Goal: Check status: Check status

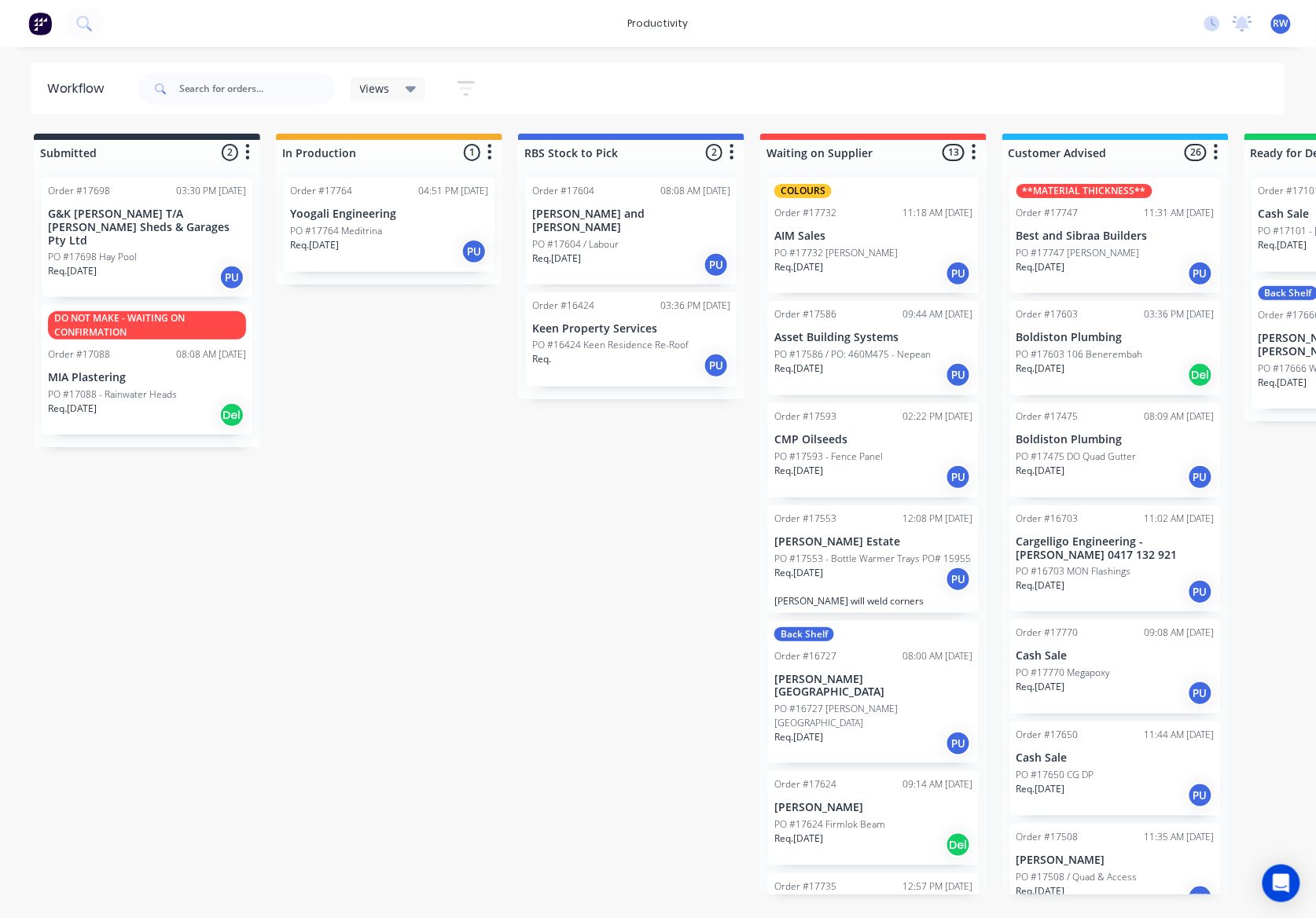
scroll to position [2089, 0]
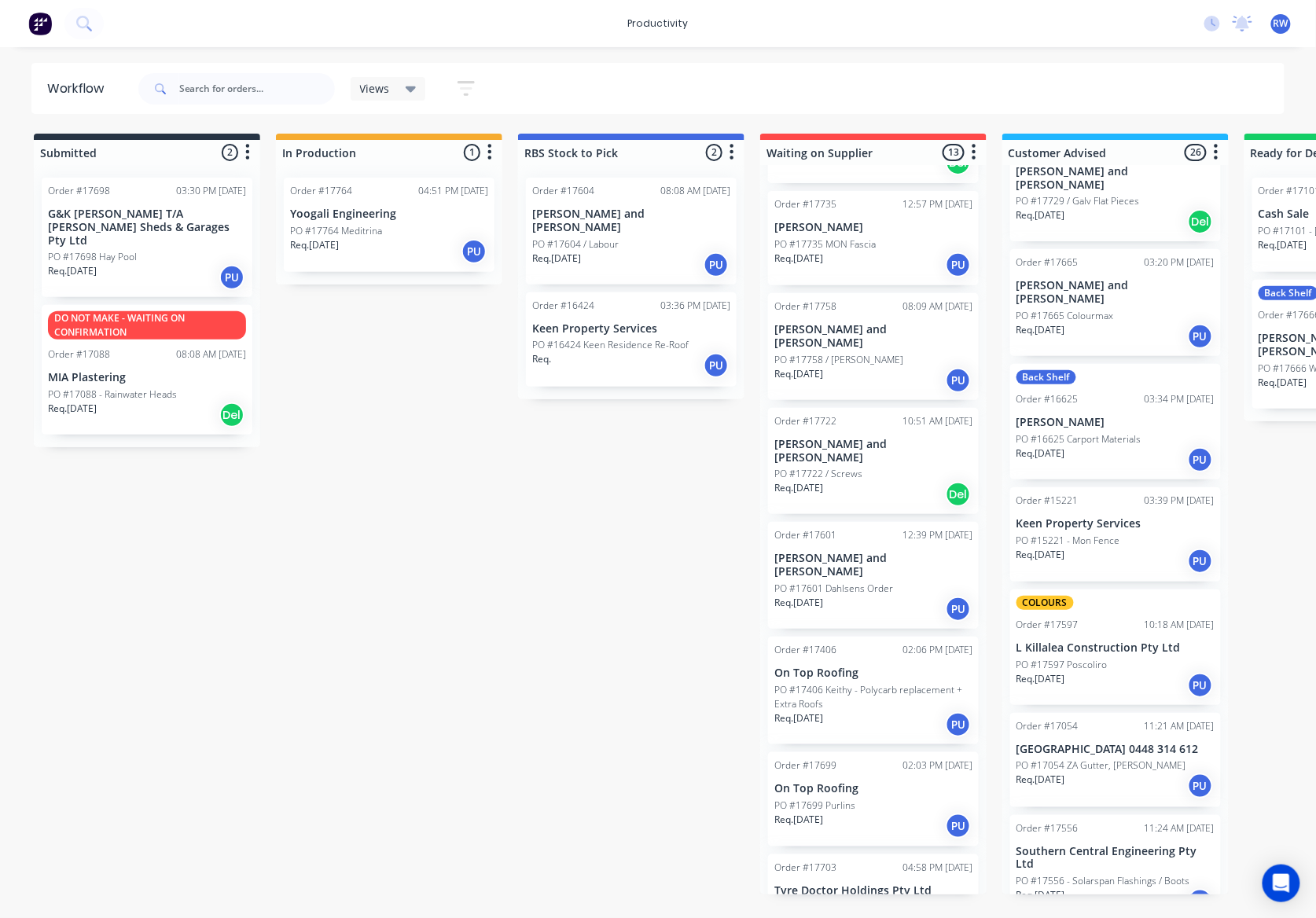
click at [1092, 874] on p "PO #17556 - Solarspan Flashings / Boots" at bounding box center [1103, 881] width 173 height 15
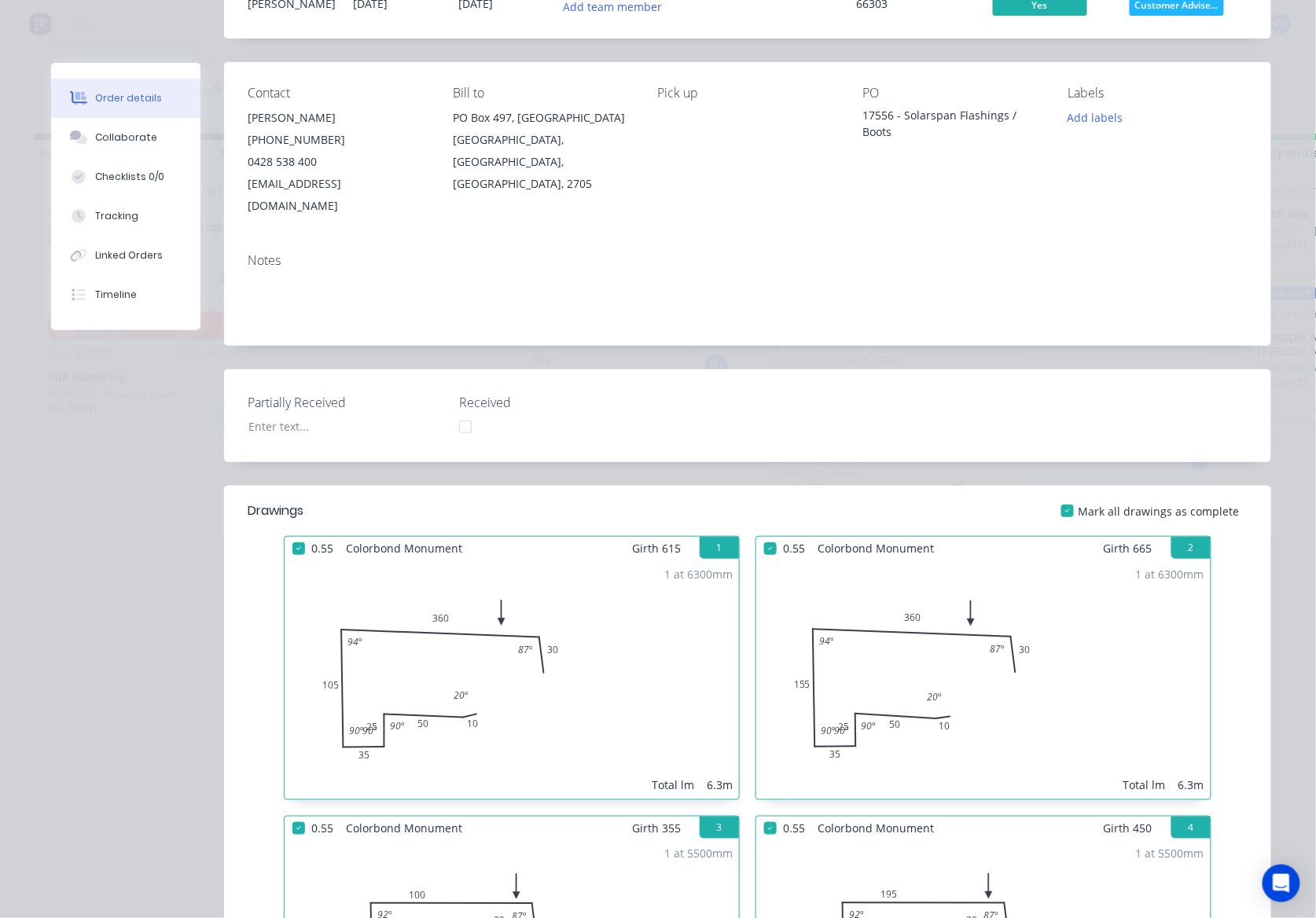
scroll to position [0, 0]
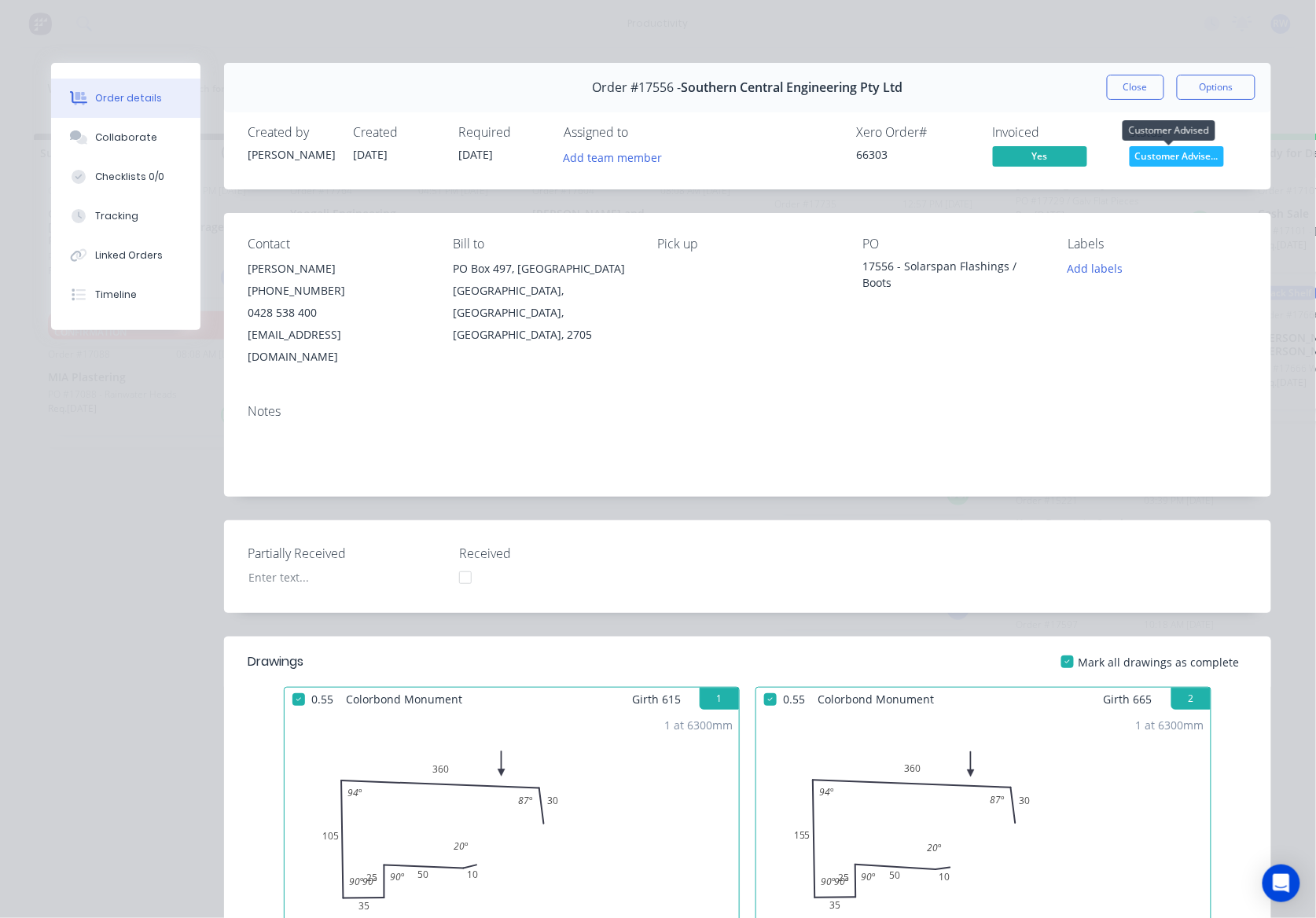
click at [1151, 156] on span "Customer Advise..." at bounding box center [1176, 156] width 94 height 19
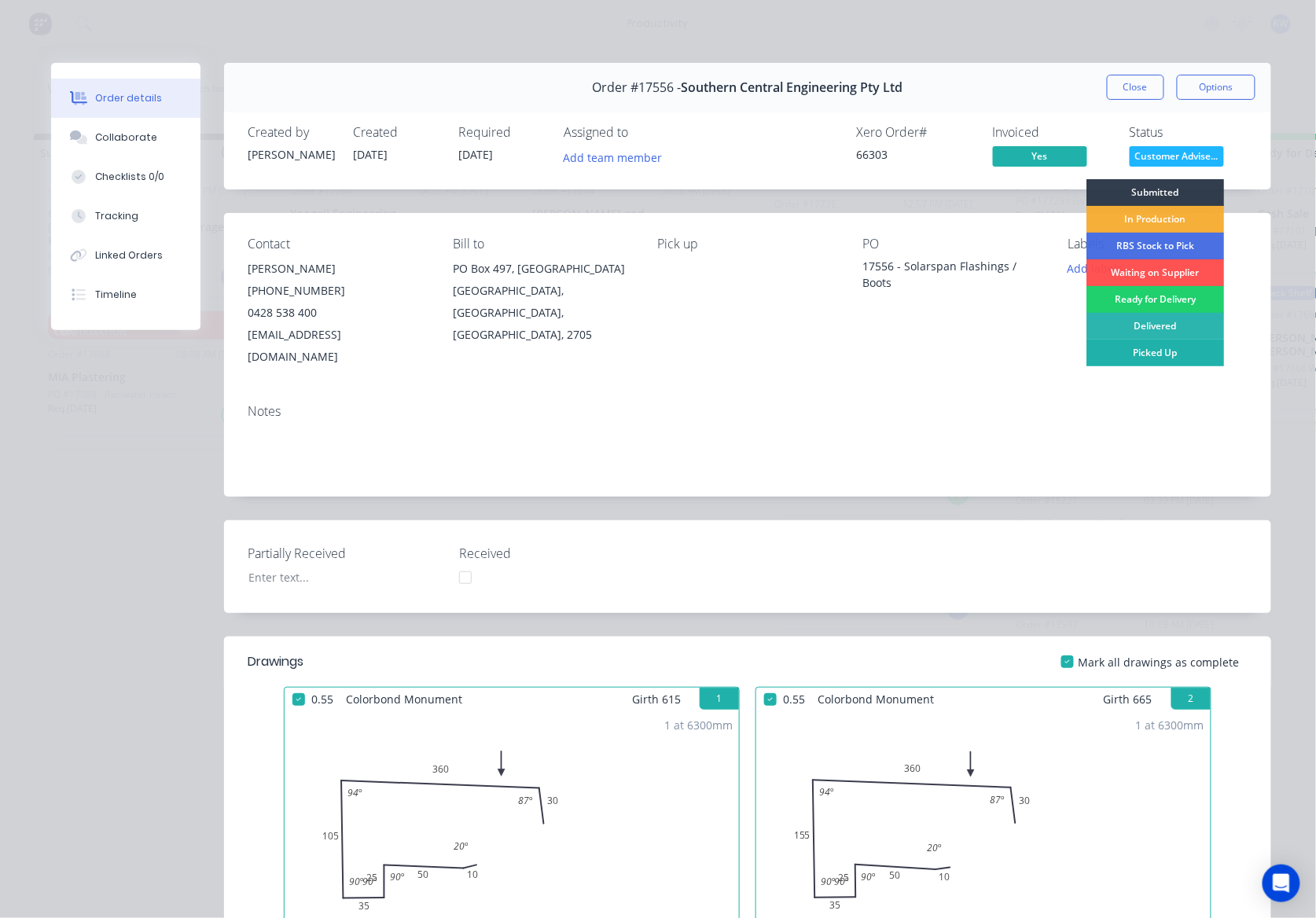
click at [1167, 356] on div "Picked Up" at bounding box center [1154, 353] width 137 height 26
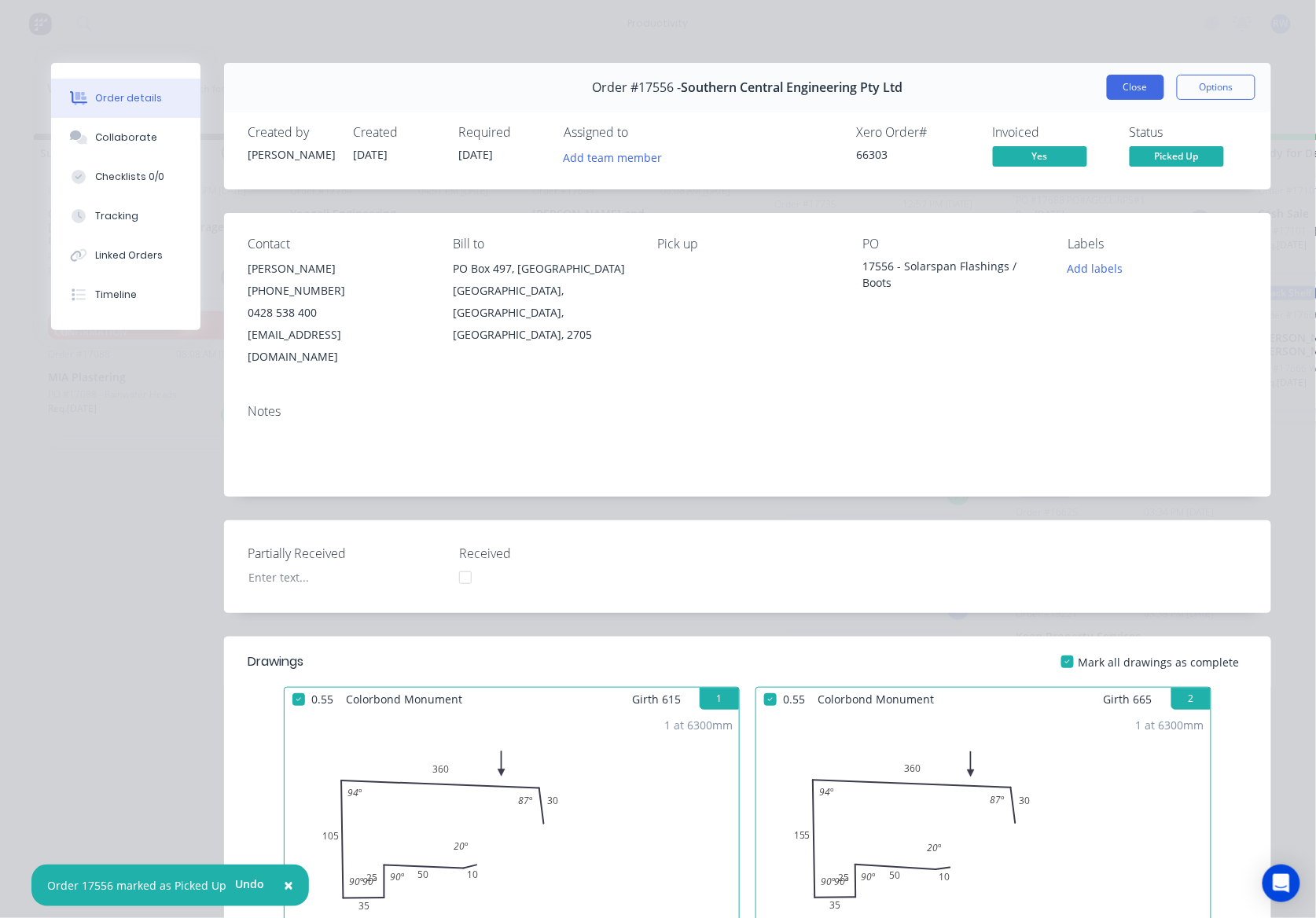
click at [1140, 95] on button "Close" at bounding box center [1135, 88] width 57 height 25
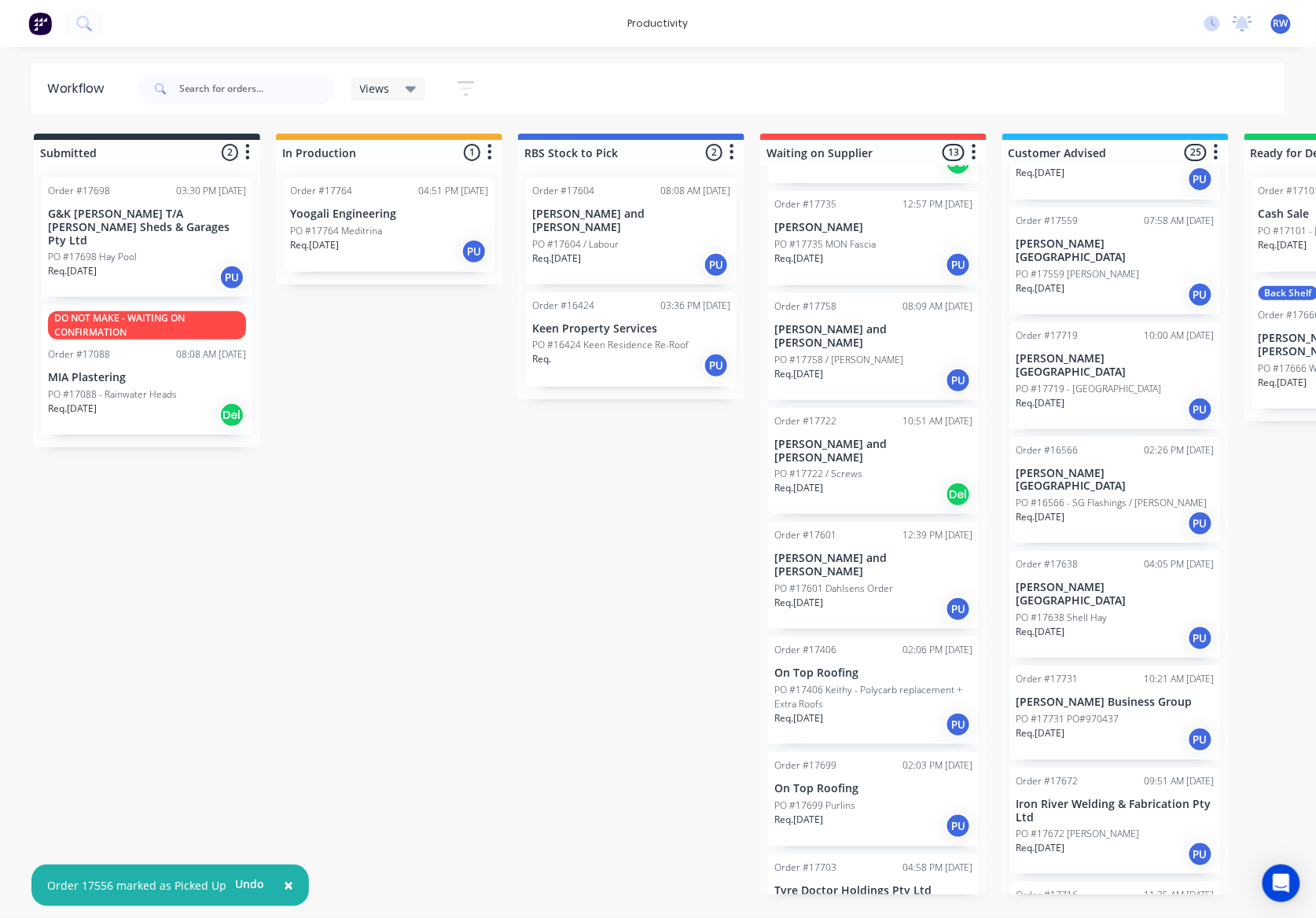
scroll to position [718, 0]
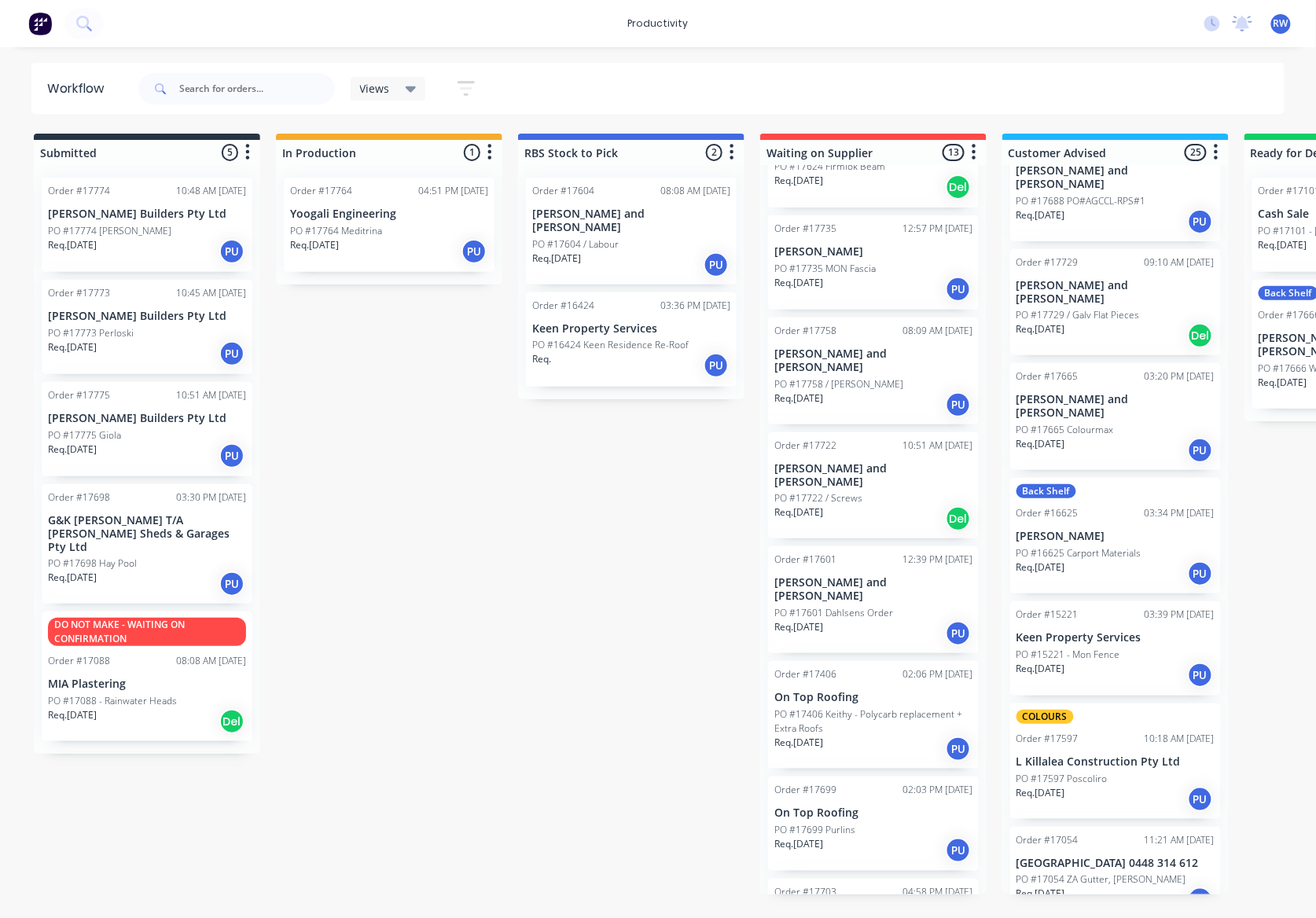
scroll to position [682, 0]
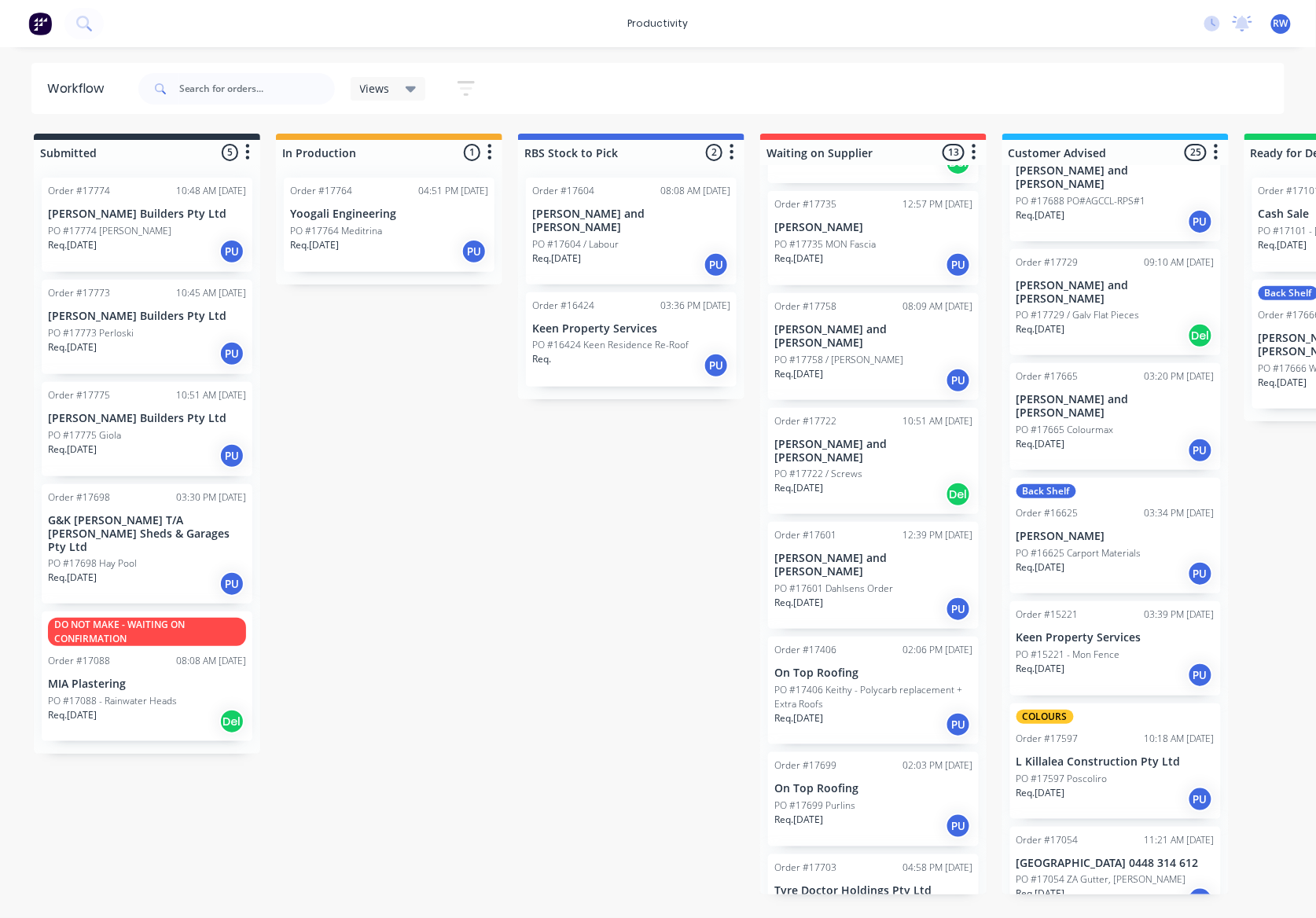
click at [95, 249] on p "Req. 13/10/25" at bounding box center [72, 245] width 49 height 15
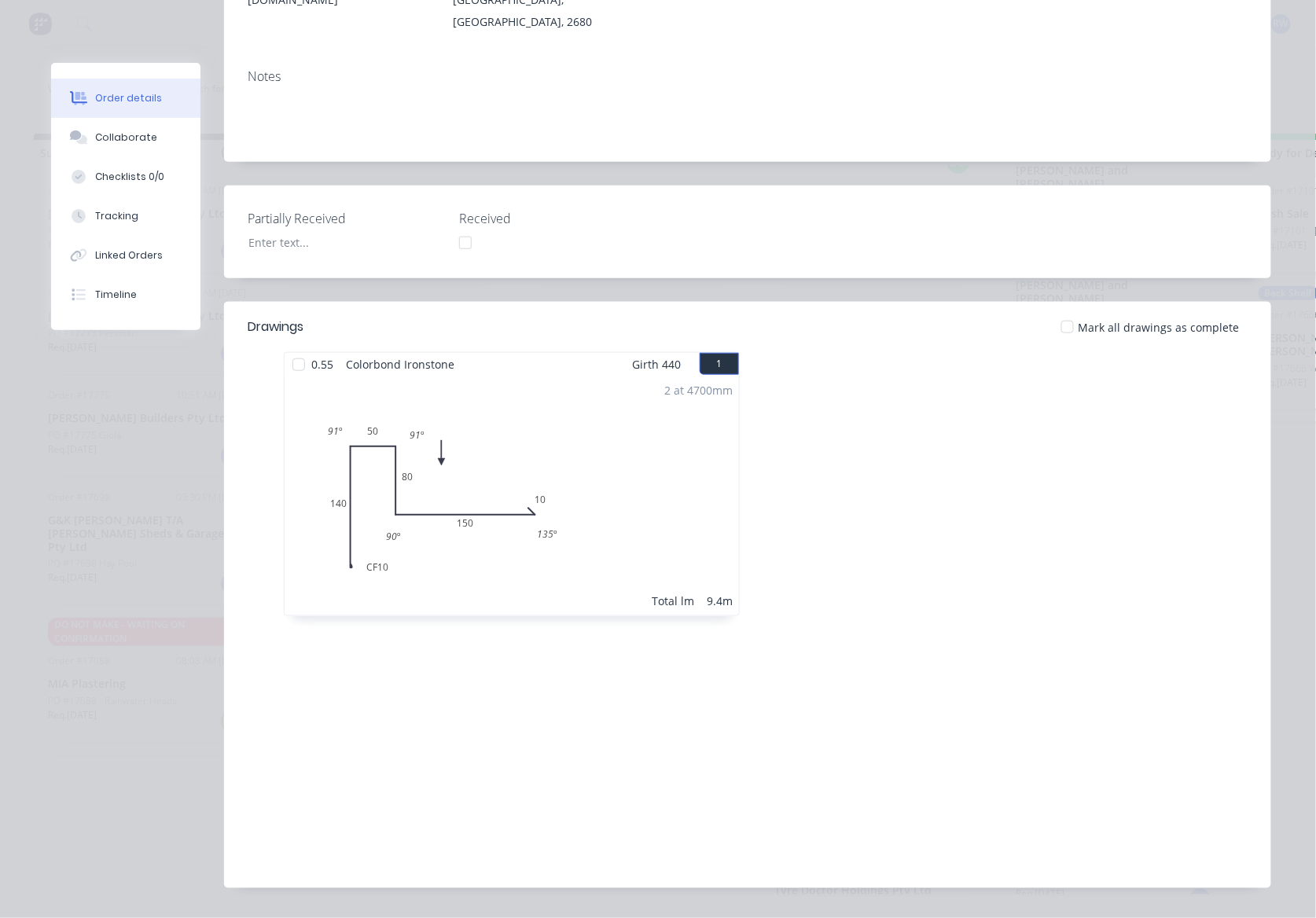
scroll to position [0, 0]
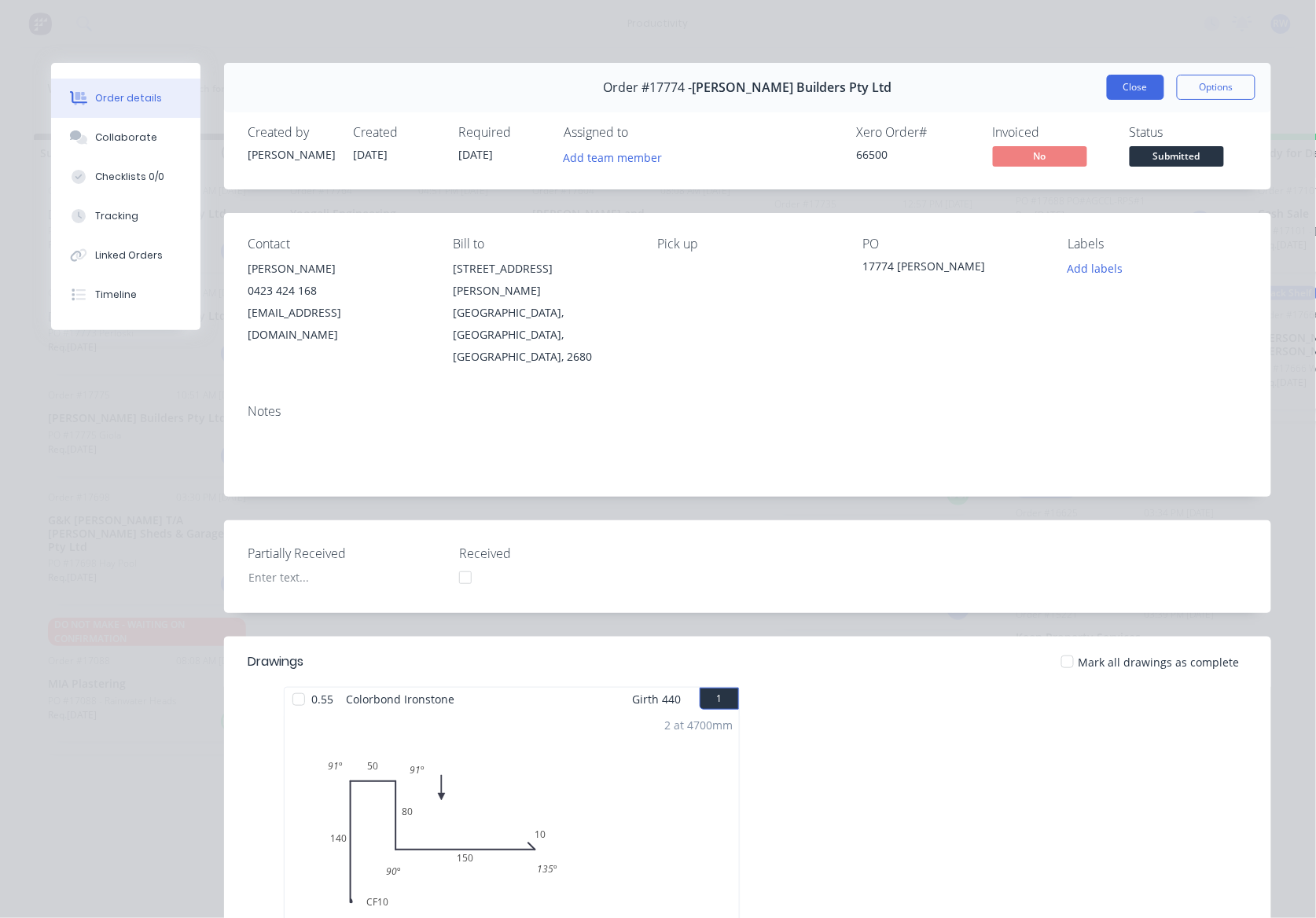
click at [1129, 82] on button "Close" at bounding box center [1135, 88] width 57 height 25
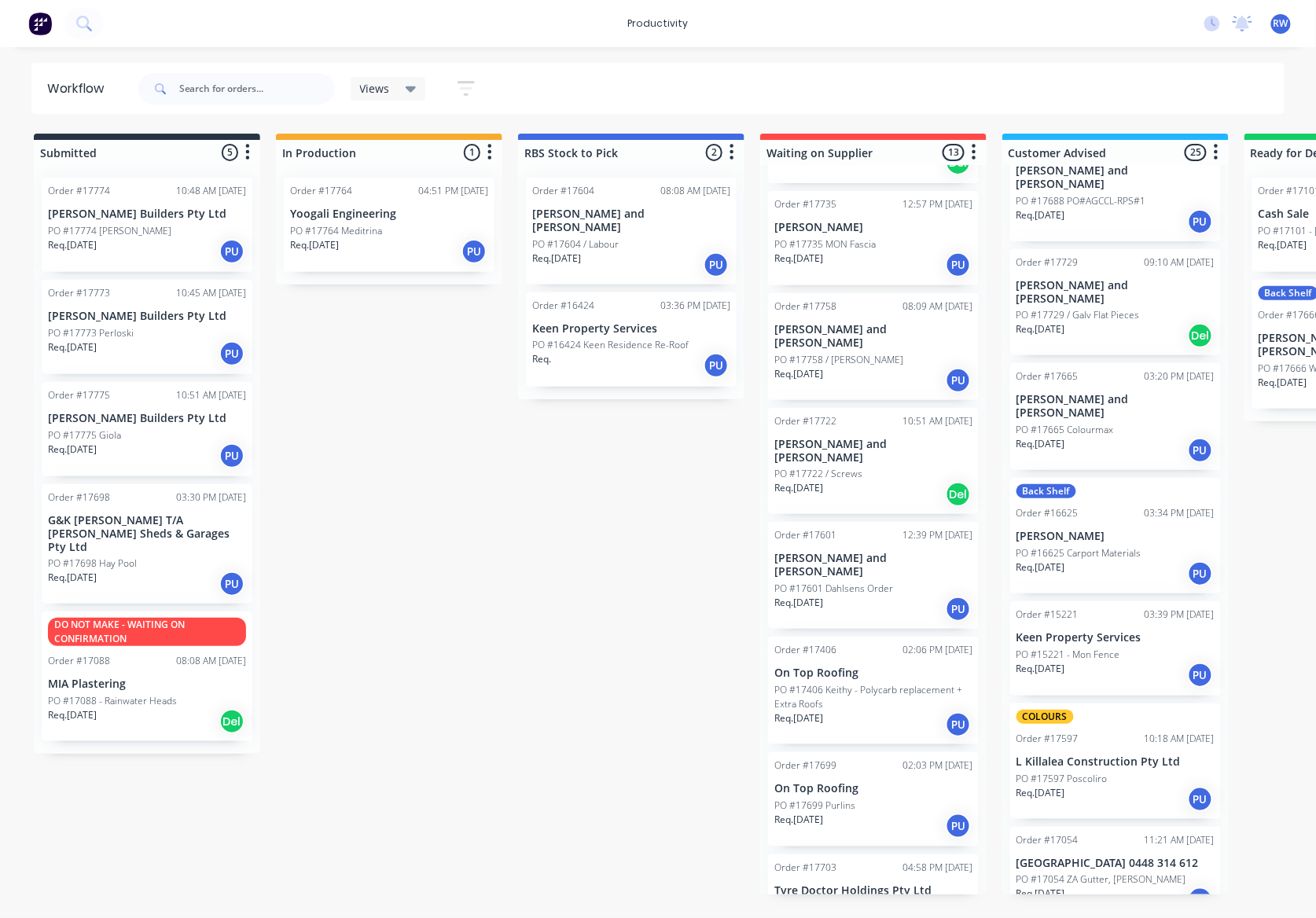
click at [112, 325] on div "Order #17773 10:45 AM 13/10/25 Casagrande Builders Pty Ltd PO #17773 Perloski R…" at bounding box center [147, 326] width 210 height 95
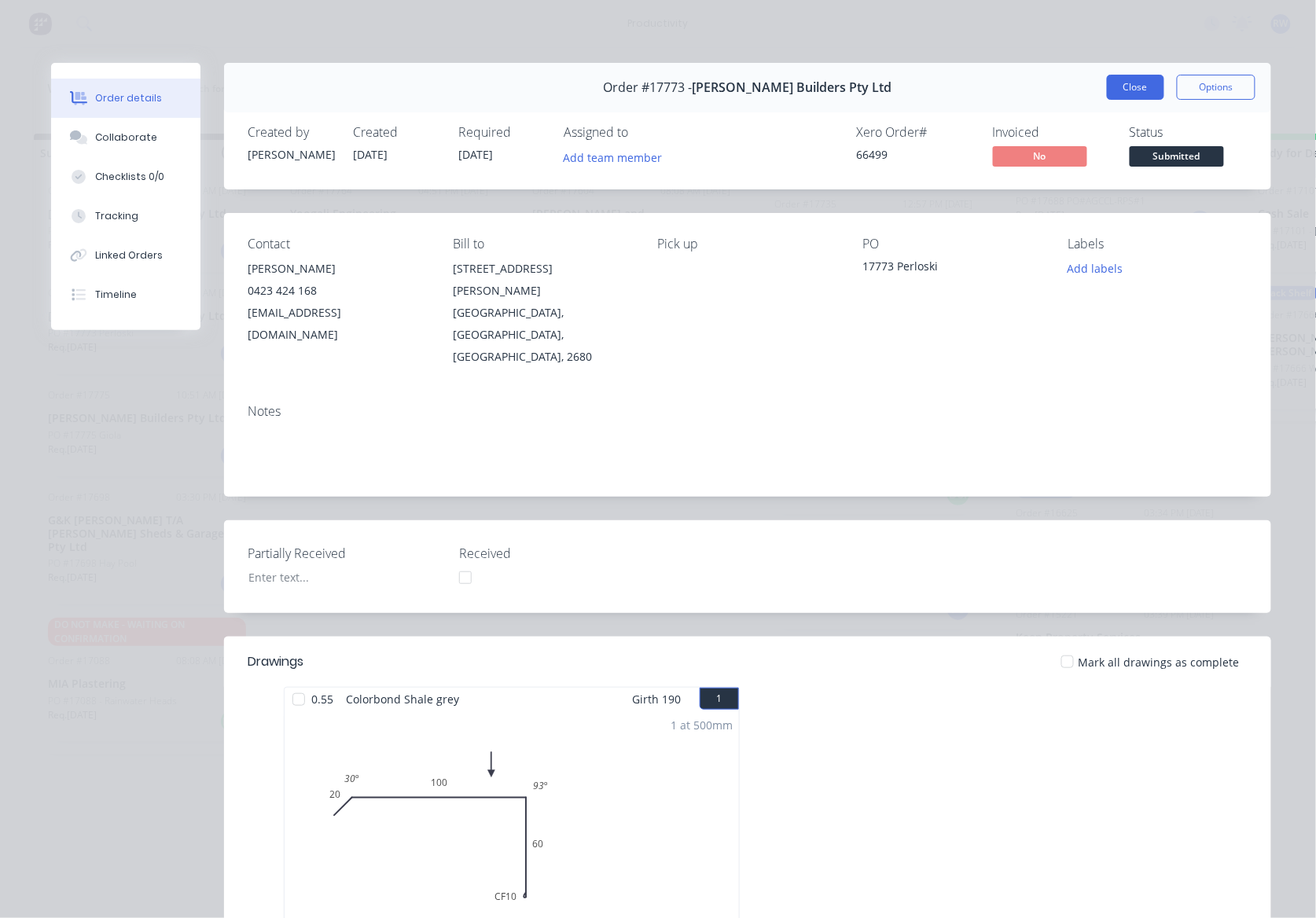
click at [1120, 96] on button "Close" at bounding box center [1135, 88] width 57 height 25
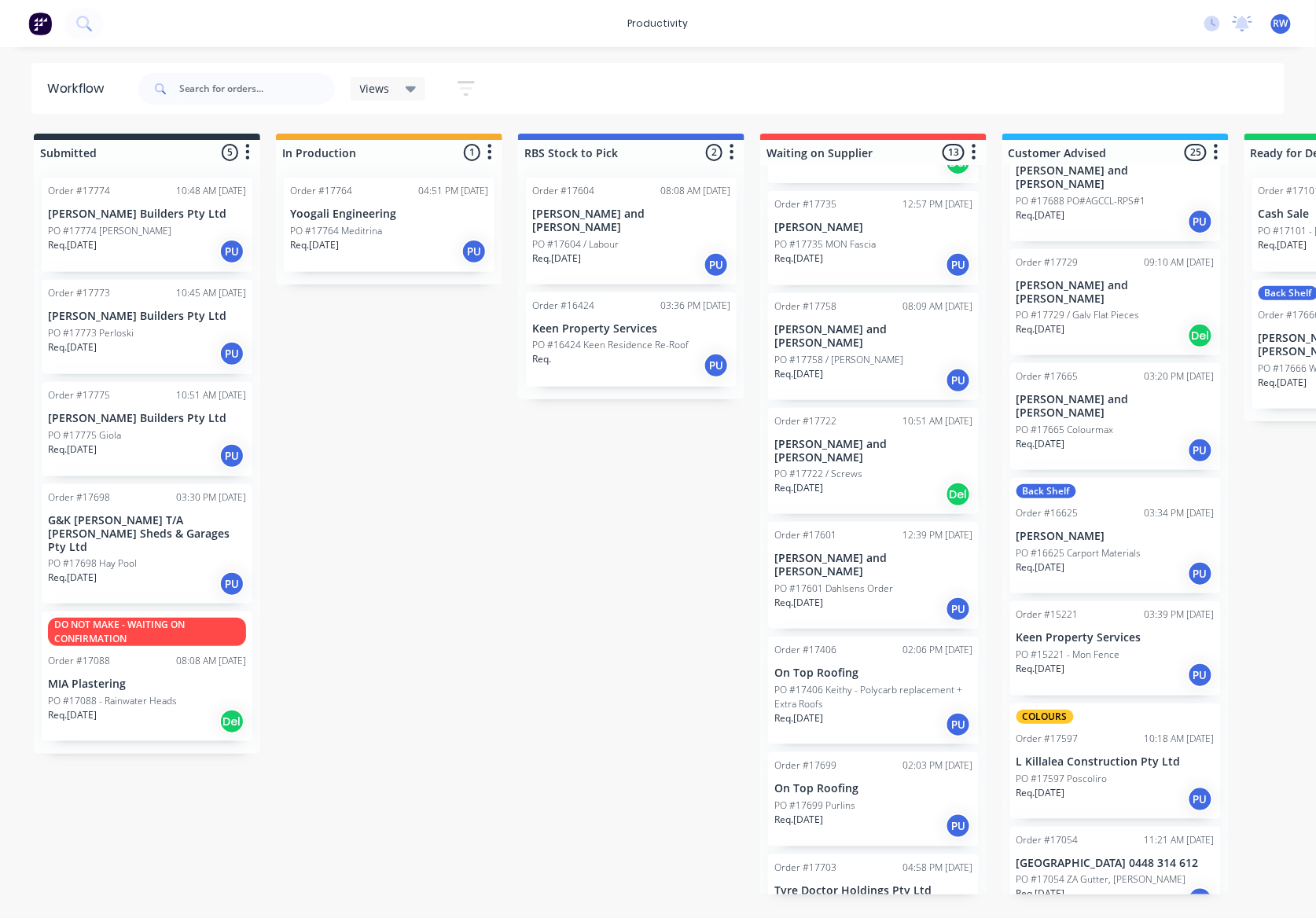
click at [165, 461] on div "Req. 13/10/25 PU" at bounding box center [146, 455] width 198 height 26
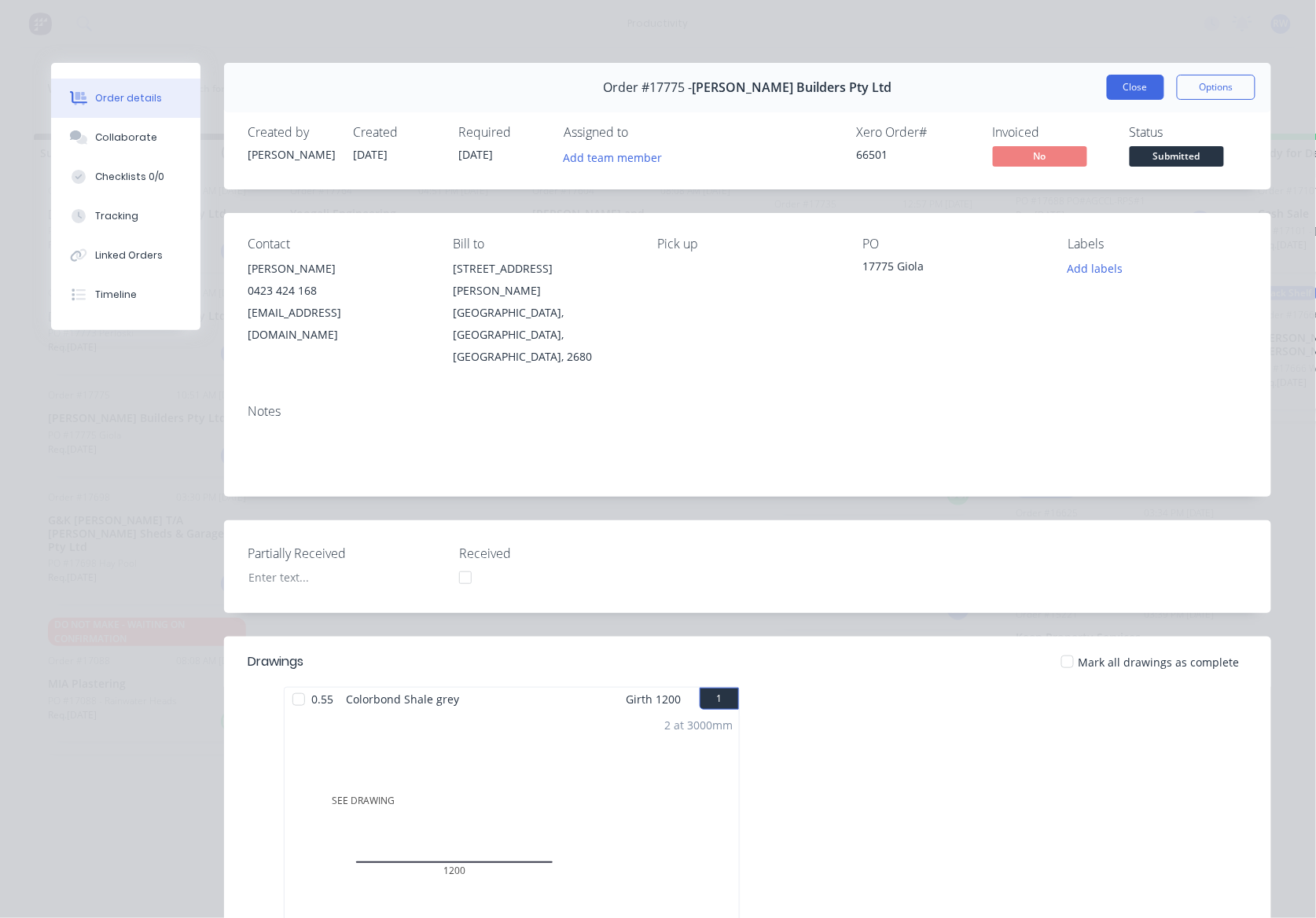
click at [1122, 92] on button "Close" at bounding box center [1135, 88] width 57 height 25
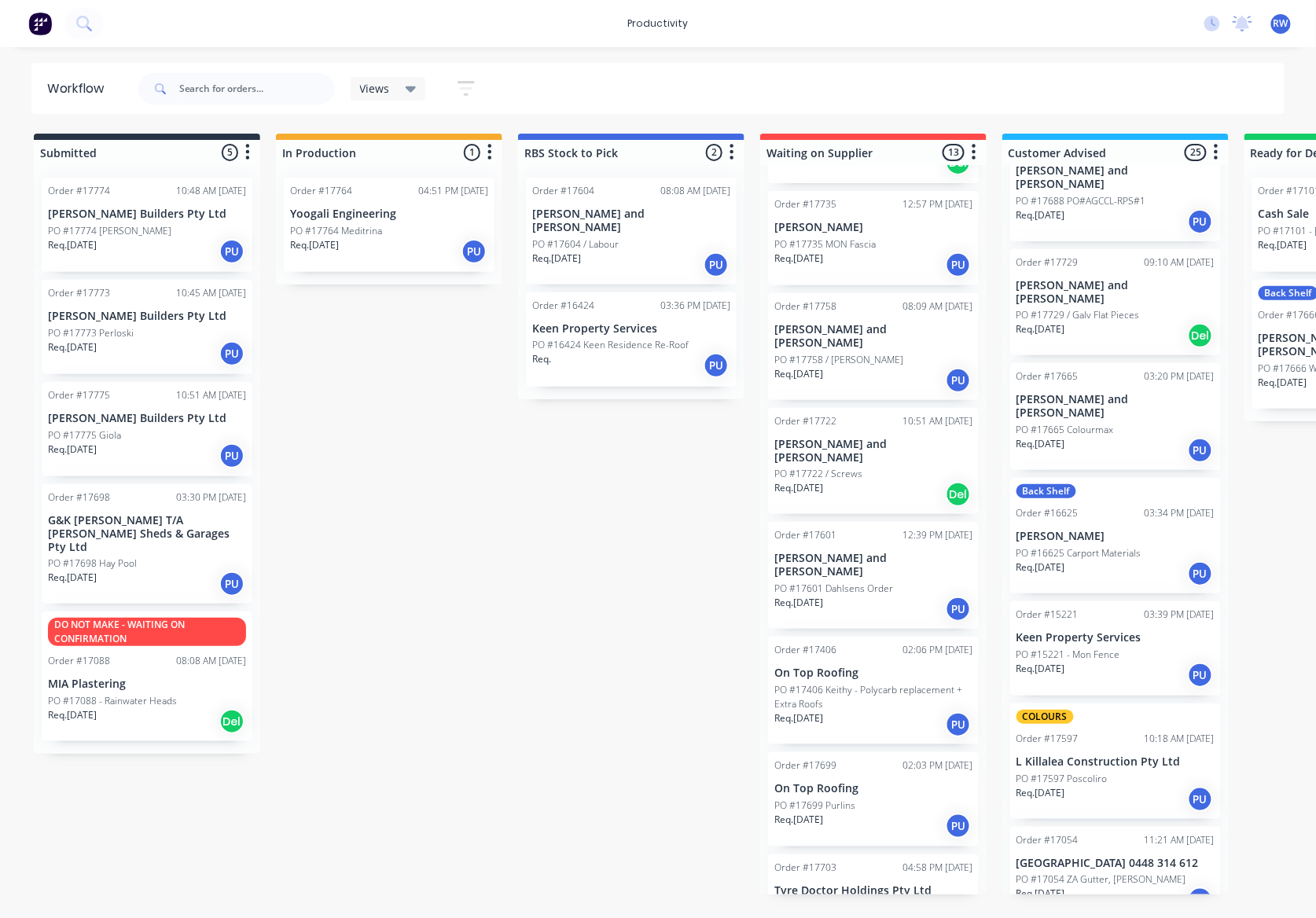
click at [136, 571] on div "Req. 01/10/25 PU" at bounding box center [146, 584] width 198 height 26
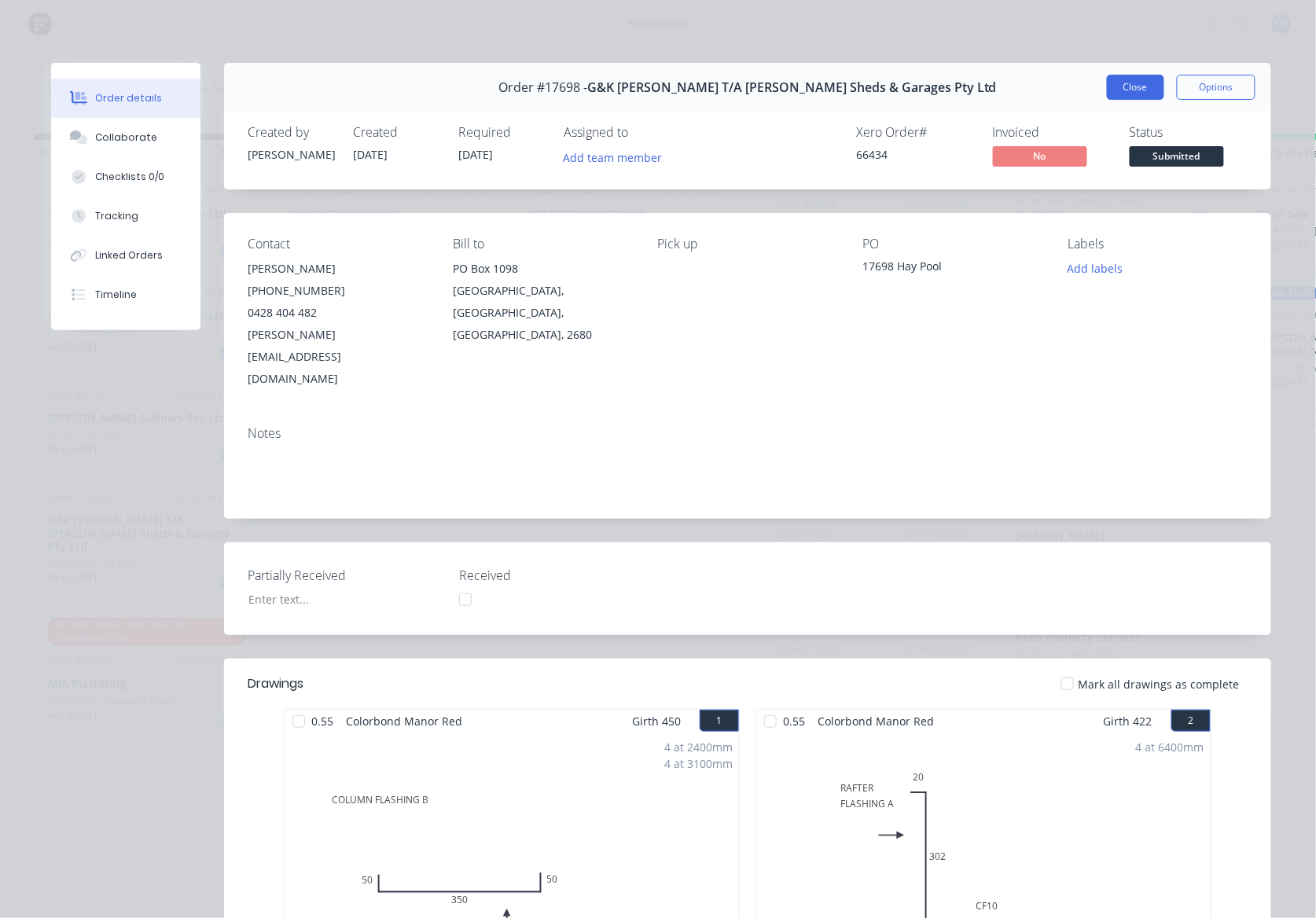
click at [1127, 83] on button "Close" at bounding box center [1135, 88] width 57 height 25
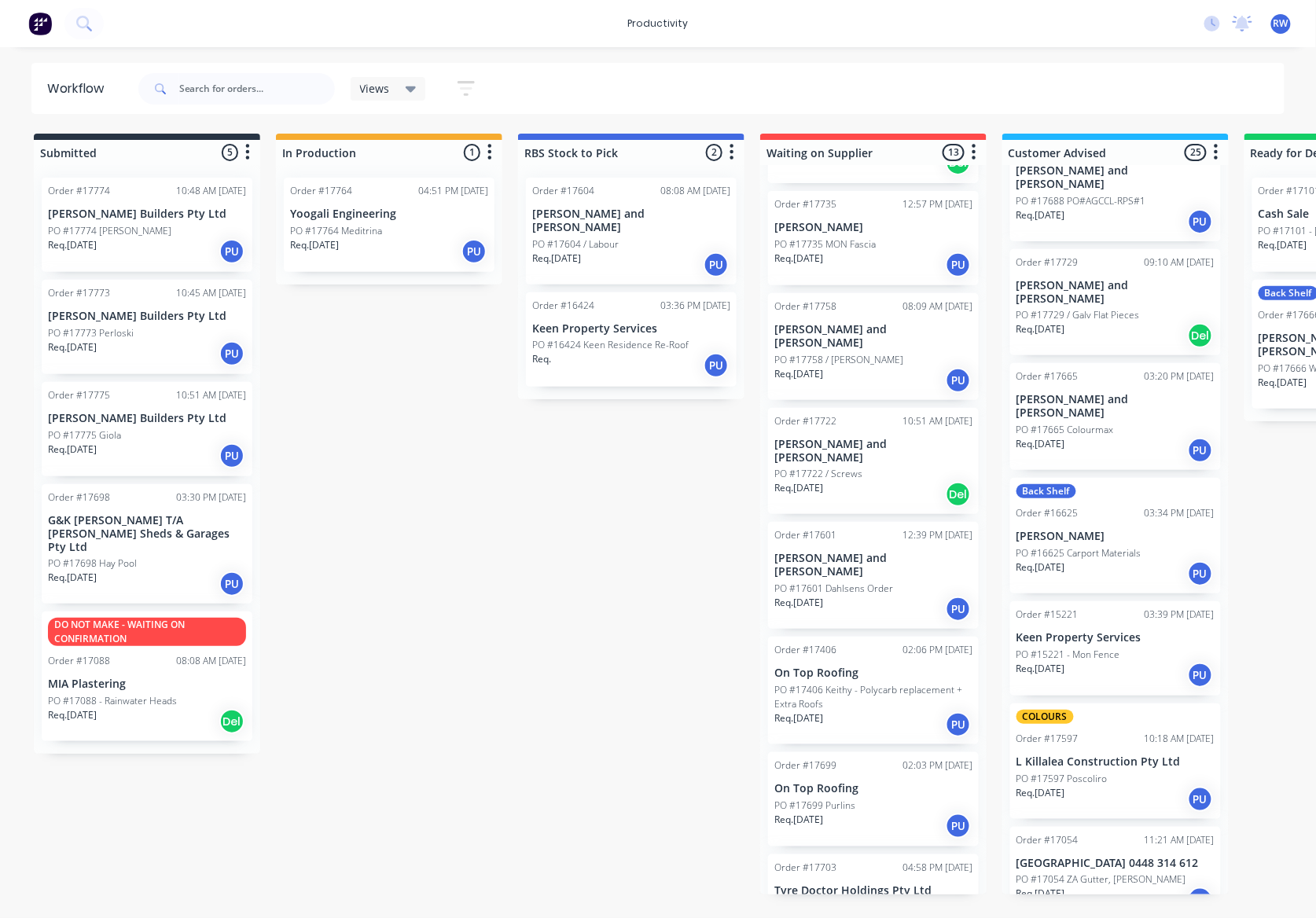
click at [349, 258] on div "Req. 09/10/25 PU" at bounding box center [389, 250] width 198 height 26
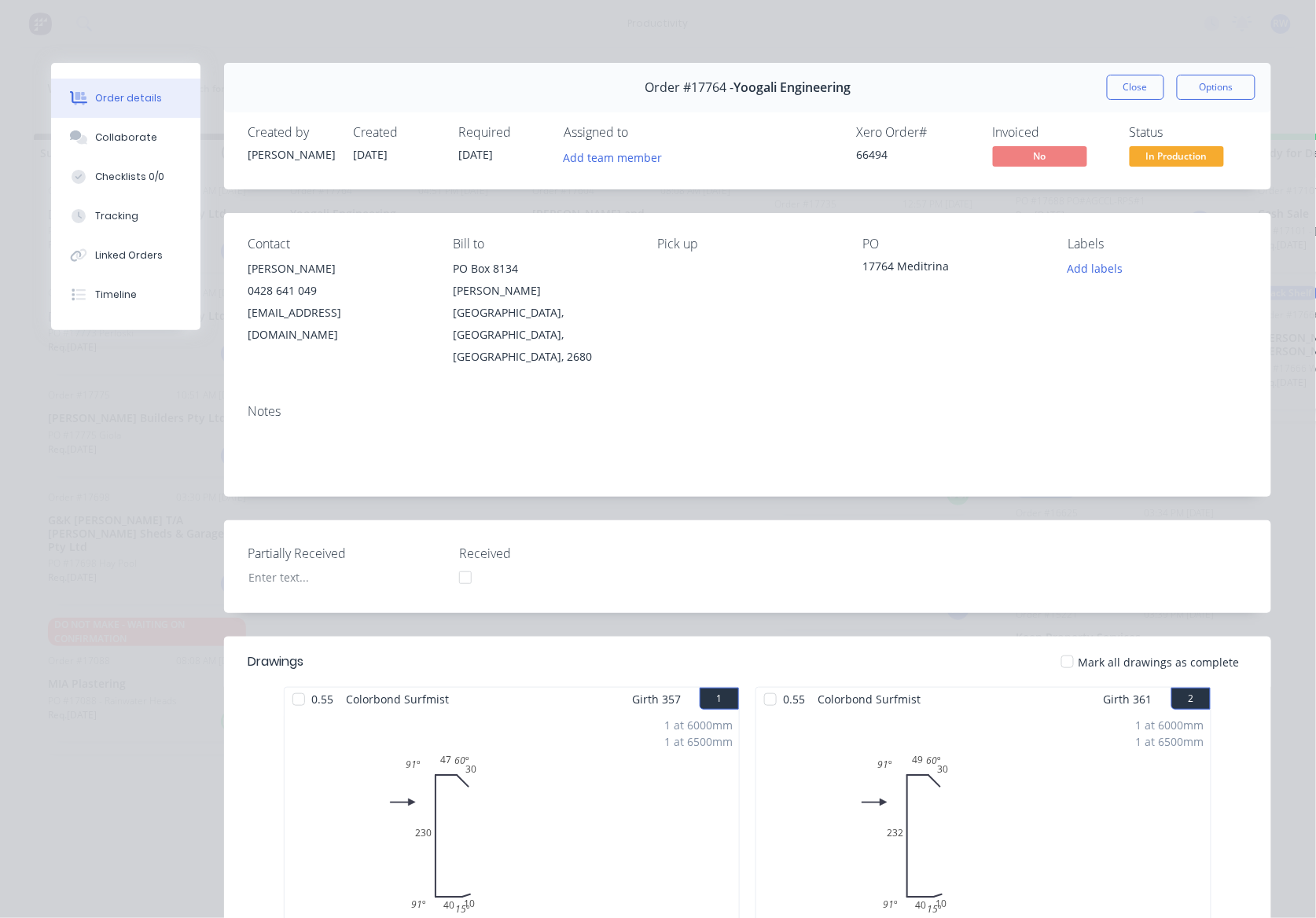
click at [1066, 646] on div at bounding box center [1067, 662] width 31 height 31
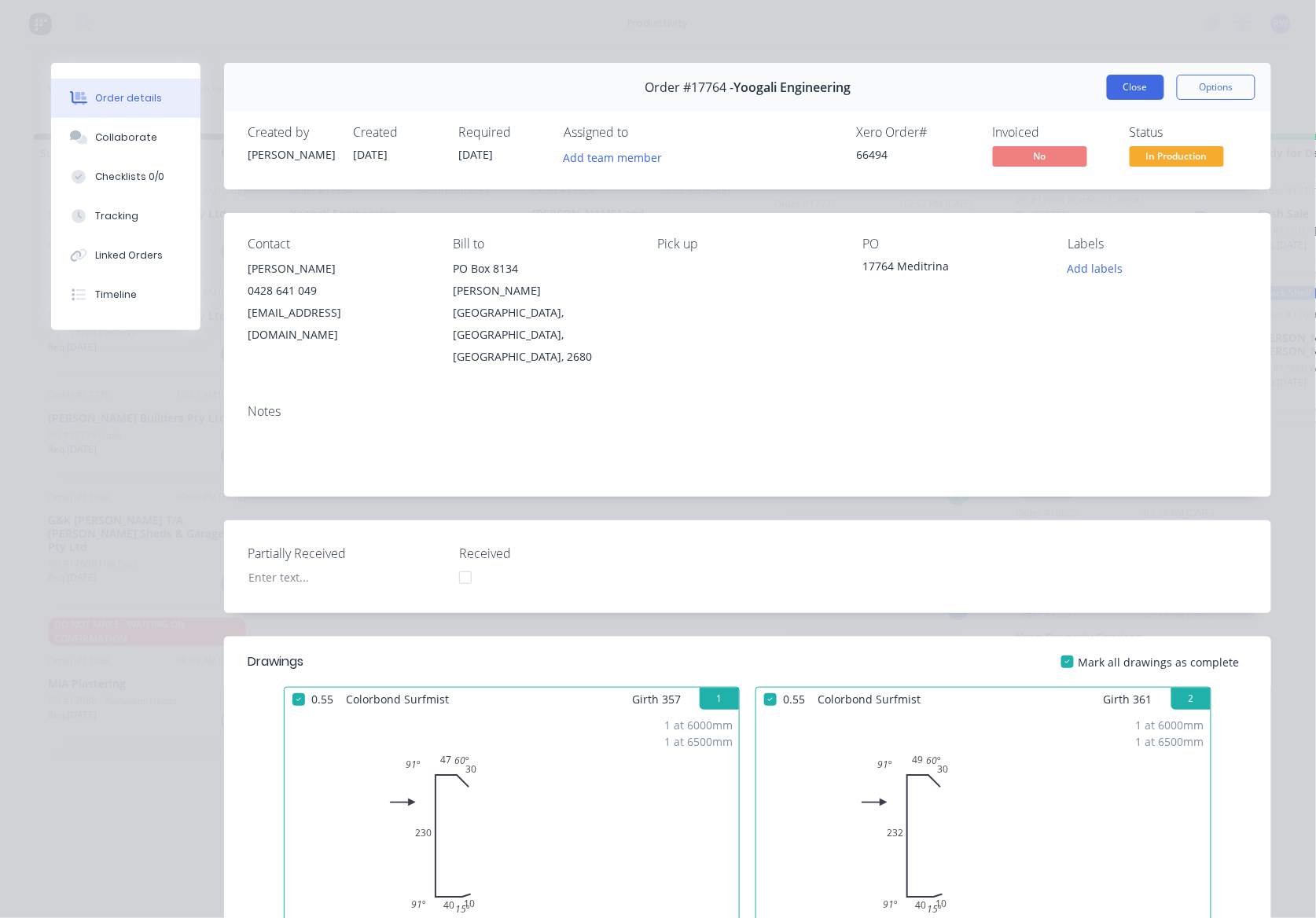
click at [1135, 95] on button "Close" at bounding box center [1135, 88] width 57 height 25
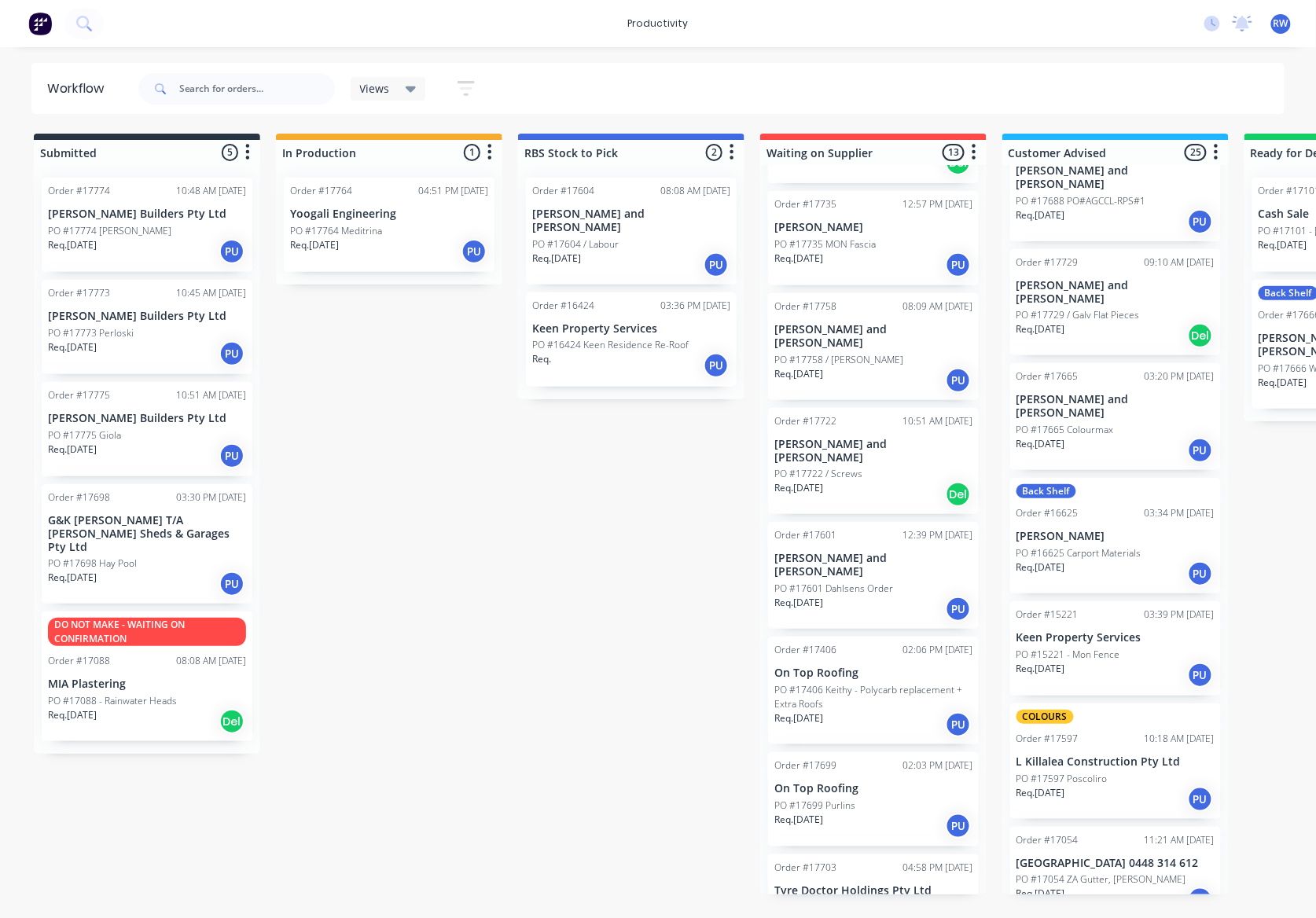
click at [200, 244] on div "Req. 13/10/25 PU" at bounding box center [146, 250] width 198 height 26
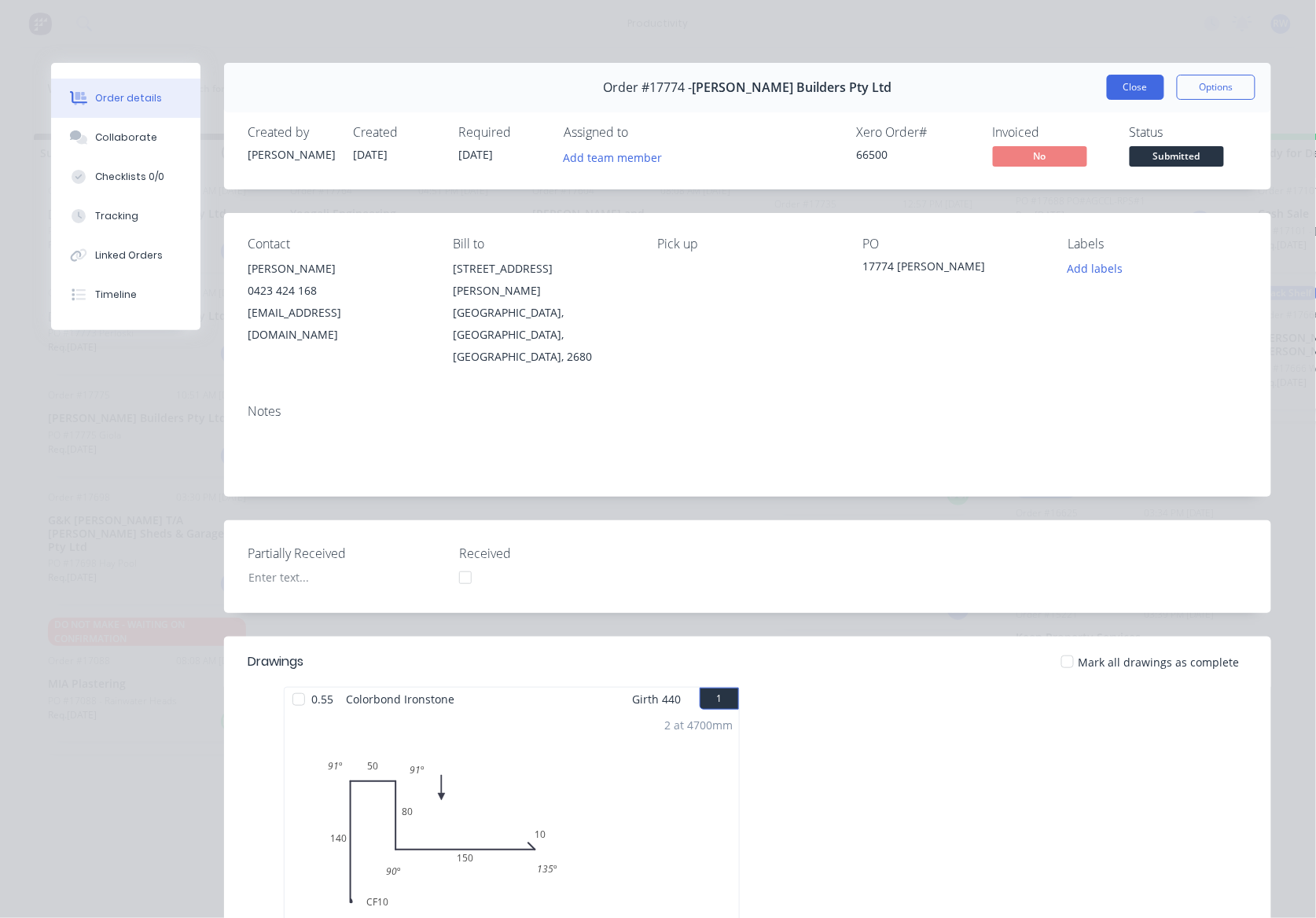
click at [1139, 83] on button "Close" at bounding box center [1135, 88] width 57 height 25
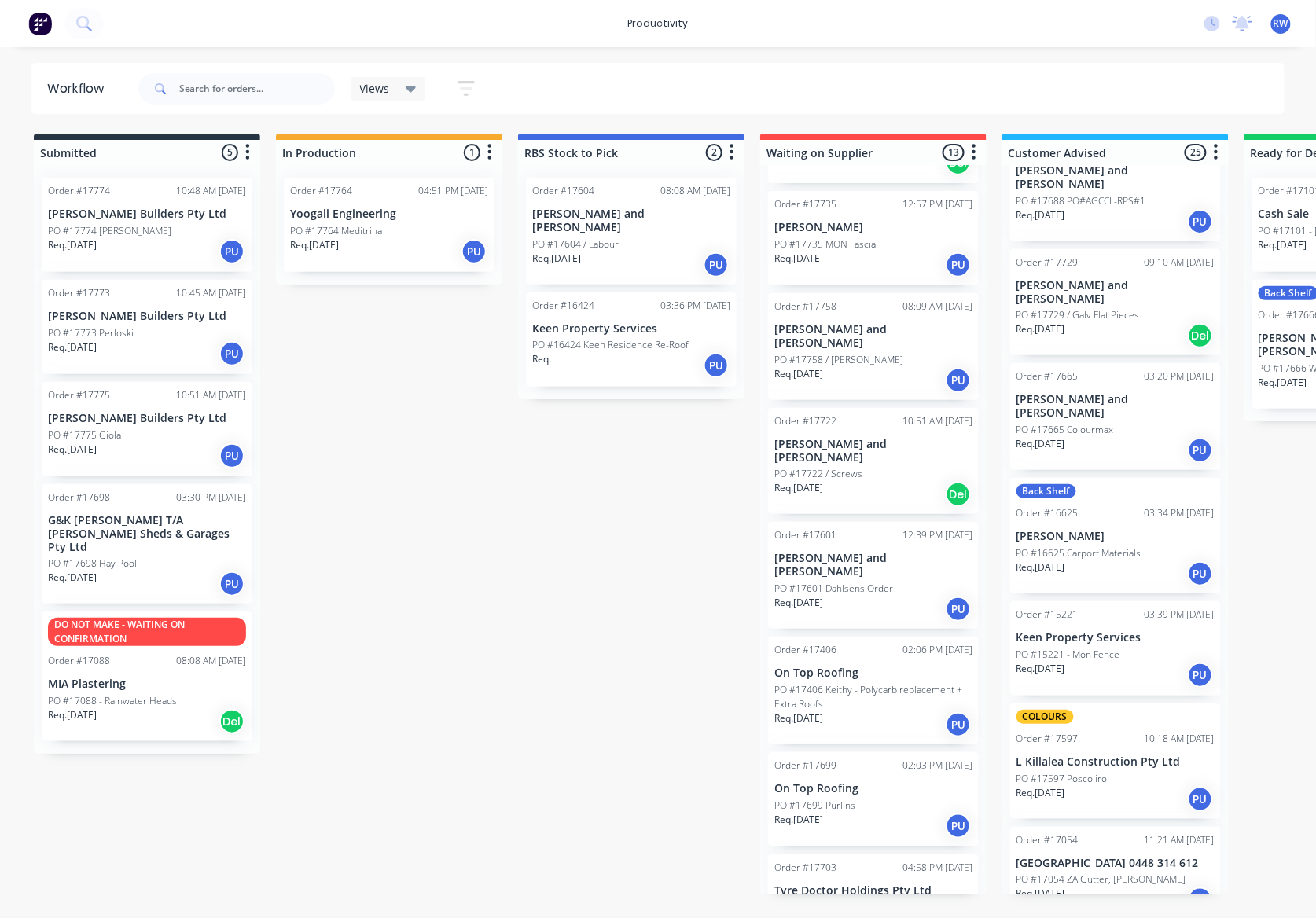
click at [136, 327] on div "PO #17773 Perloski" at bounding box center [146, 333] width 198 height 15
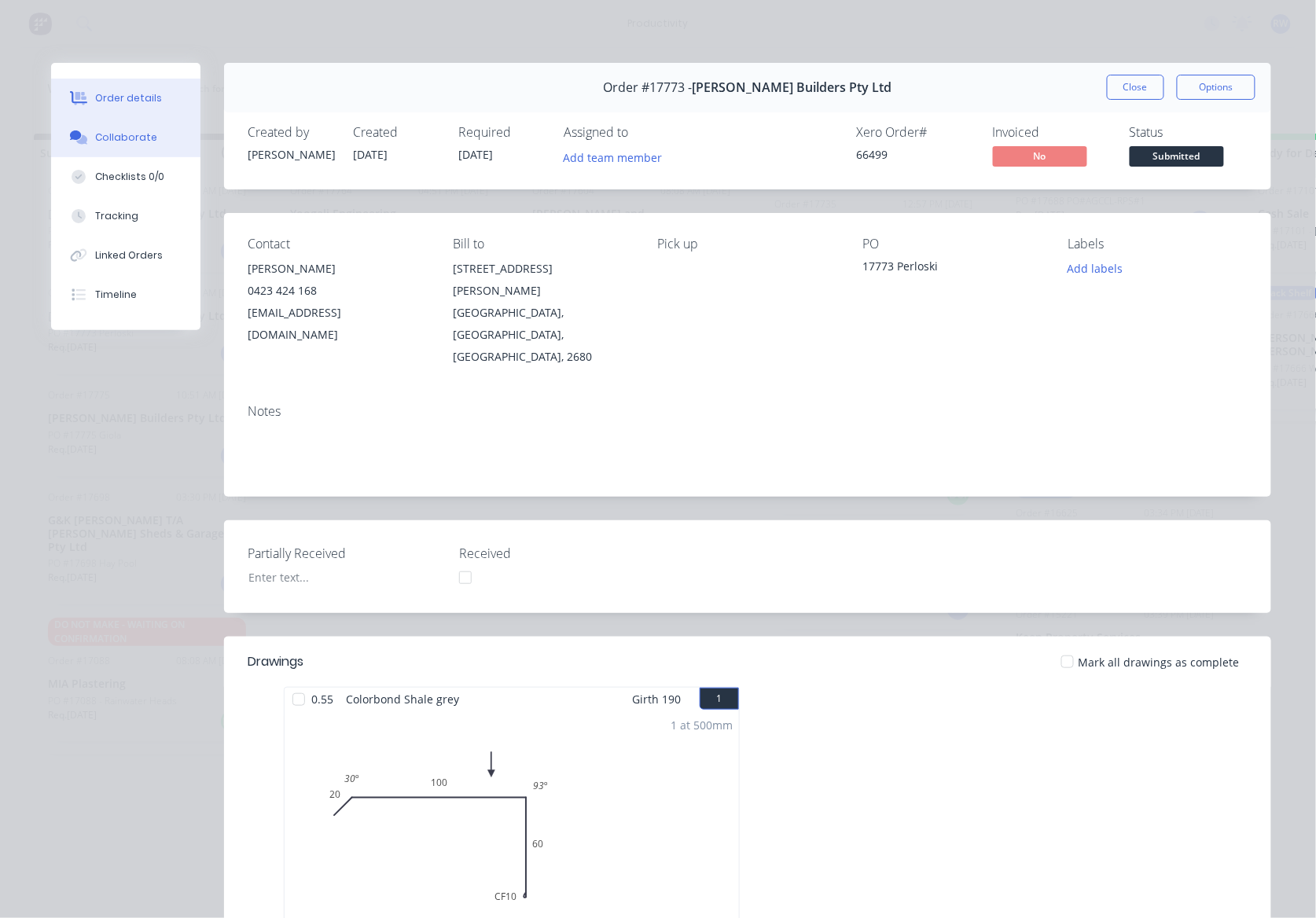
click at [126, 148] on button "Collaborate" at bounding box center [125, 137] width 149 height 39
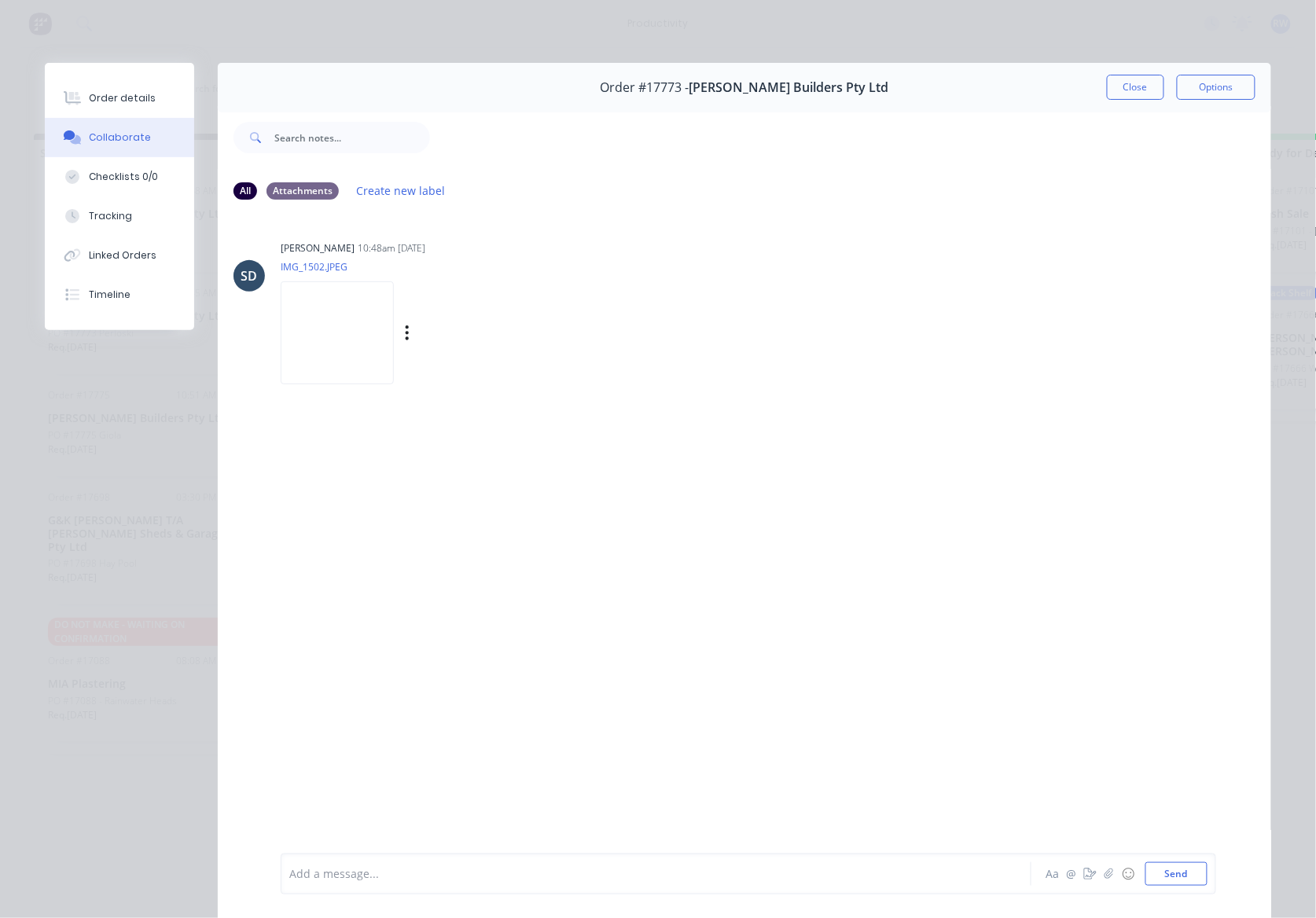
click at [348, 356] on img at bounding box center [337, 333] width 113 height 103
click at [108, 96] on div "Order details" at bounding box center [122, 98] width 67 height 15
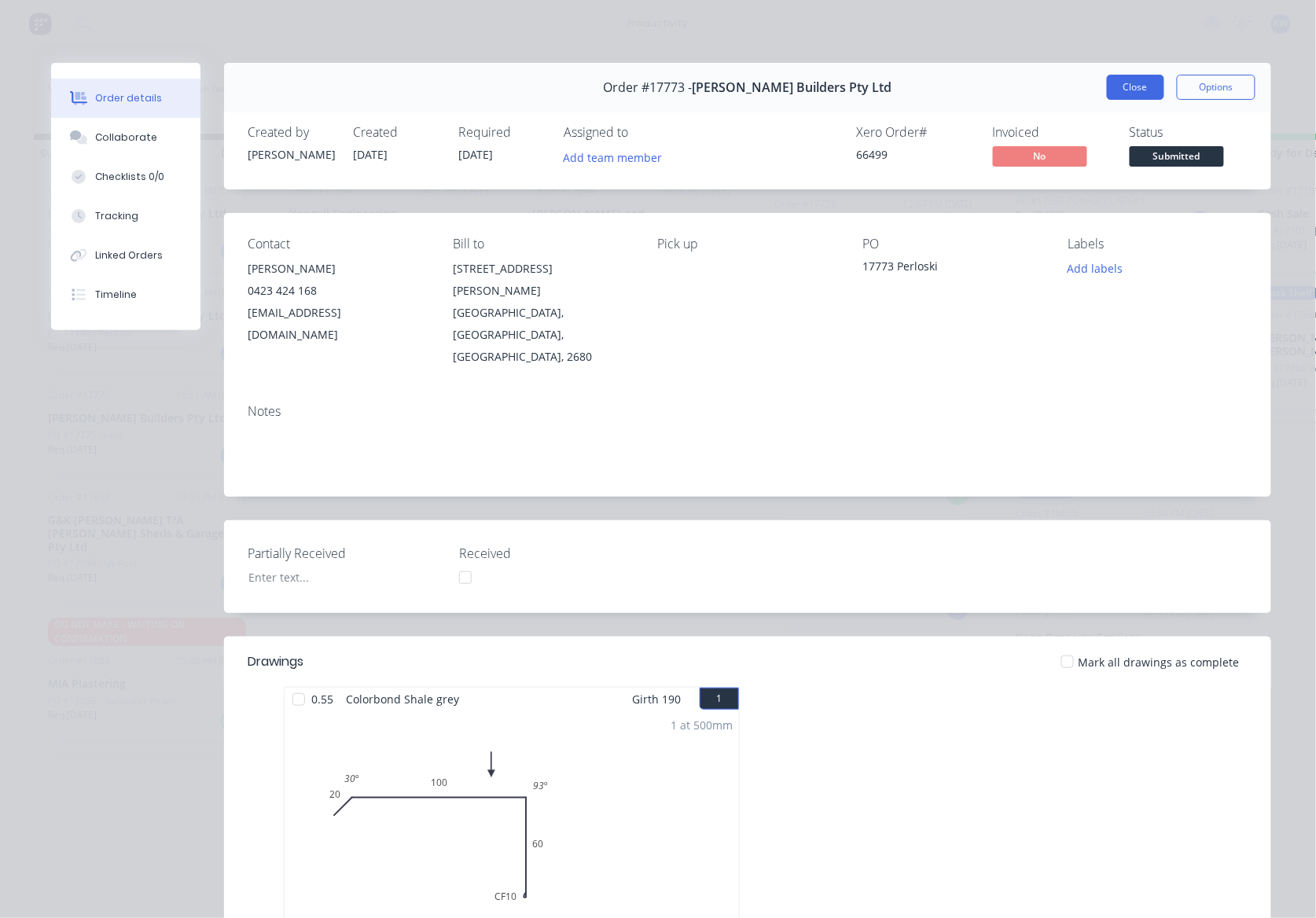
click at [1108, 80] on button "Close" at bounding box center [1135, 88] width 57 height 25
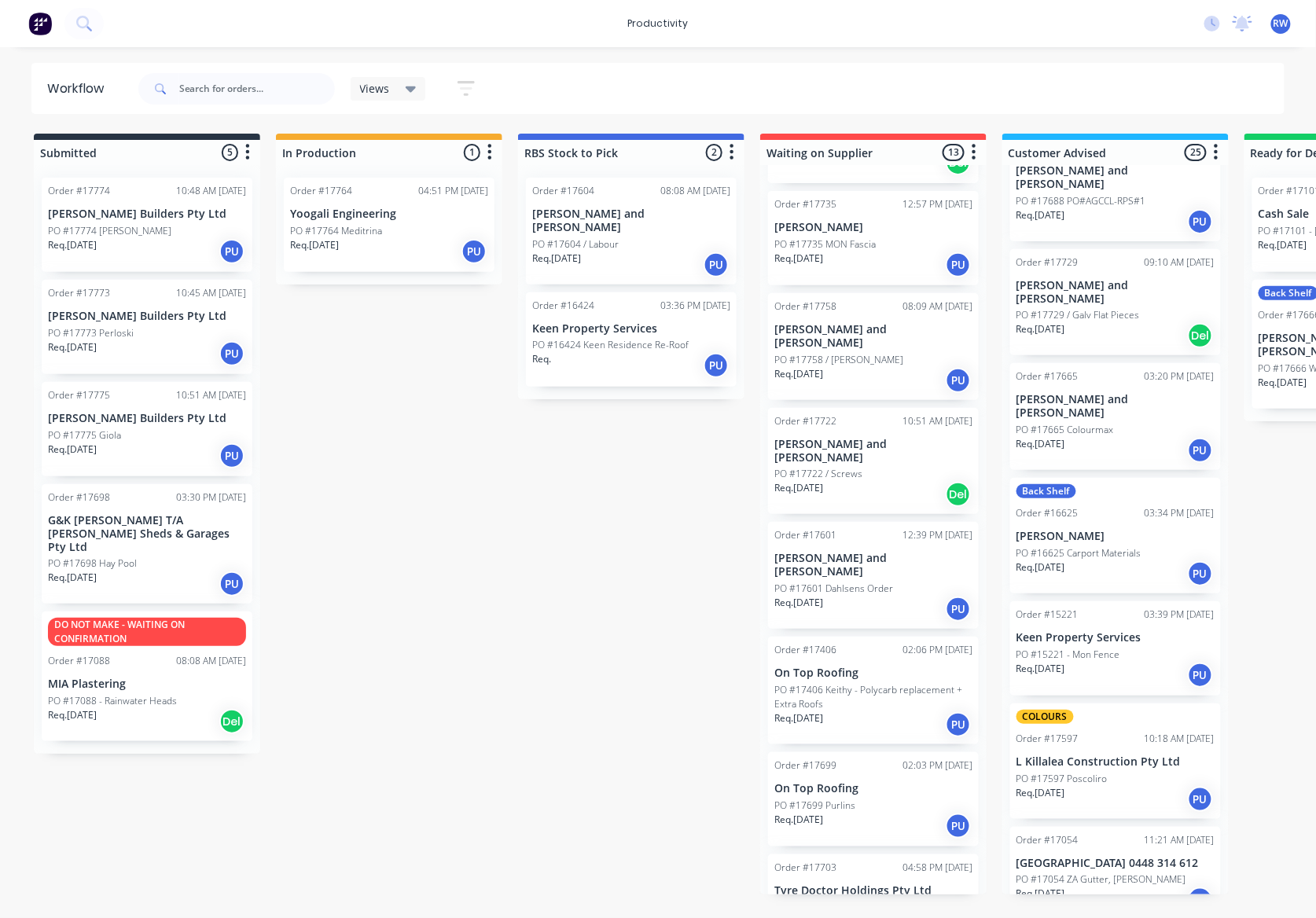
click at [182, 431] on div "PO #17775 Giola" at bounding box center [146, 436] width 198 height 15
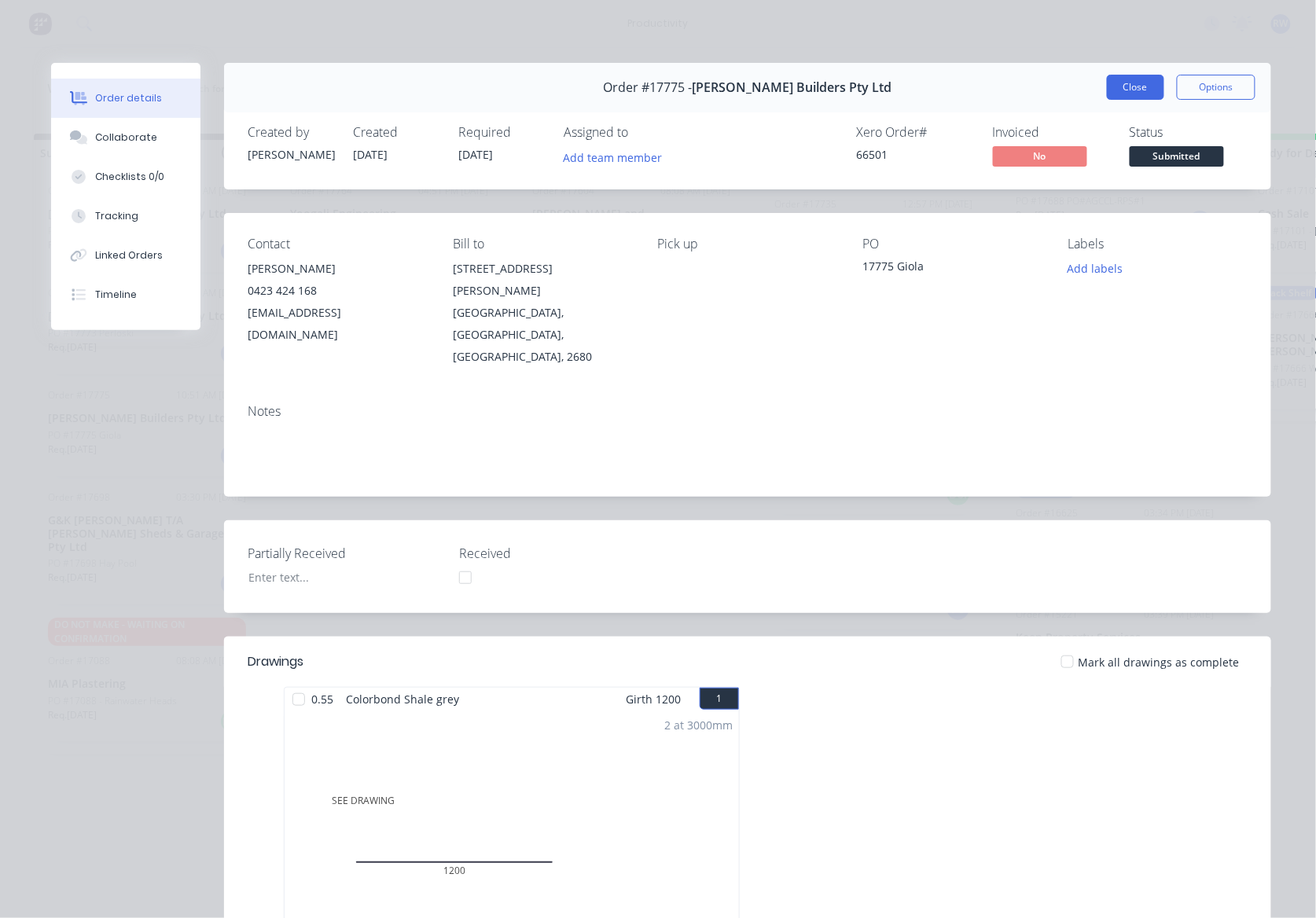
click at [1127, 92] on button "Close" at bounding box center [1135, 88] width 57 height 25
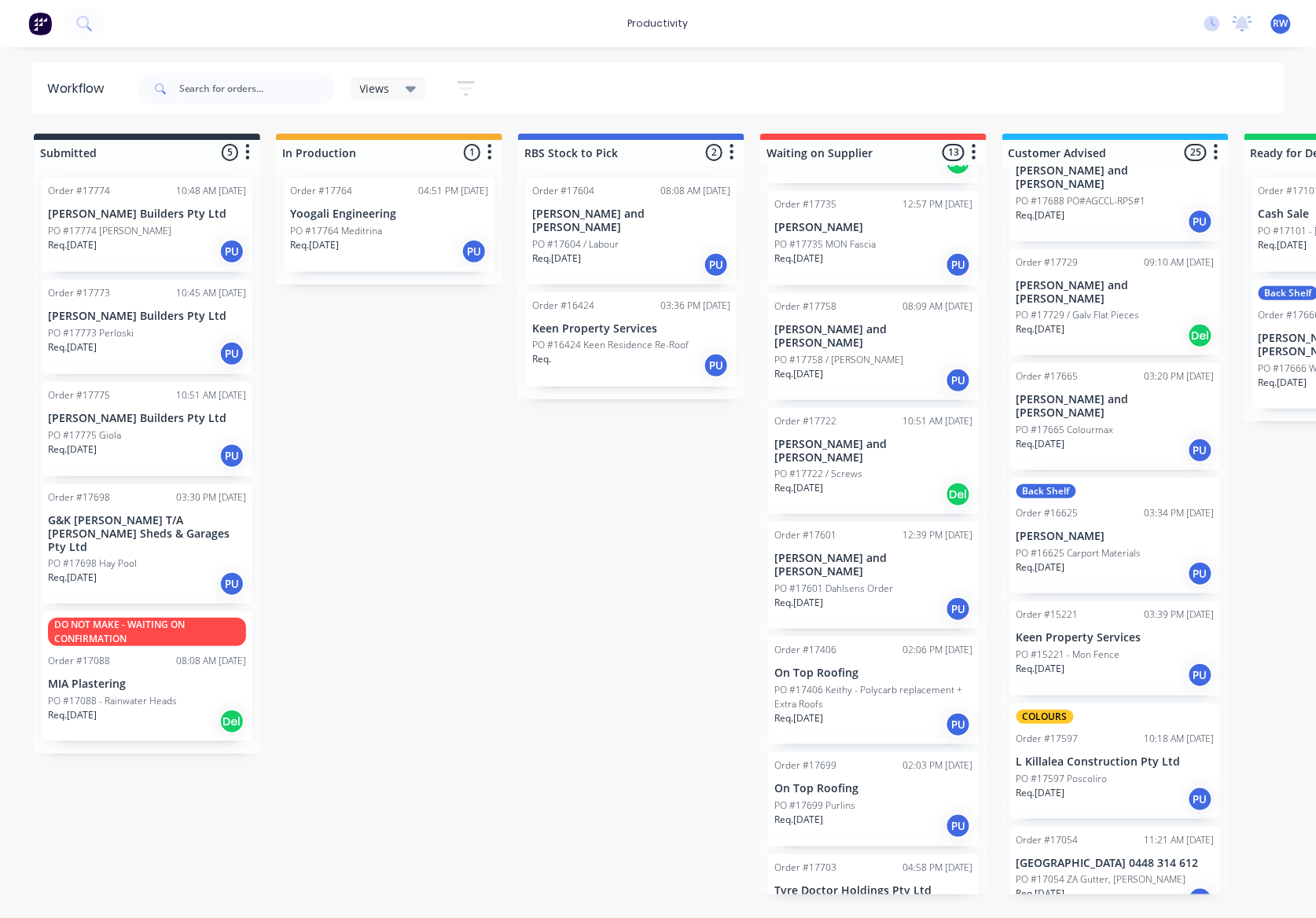
click at [173, 351] on div "Req. 13/10/25 PU" at bounding box center [146, 353] width 198 height 26
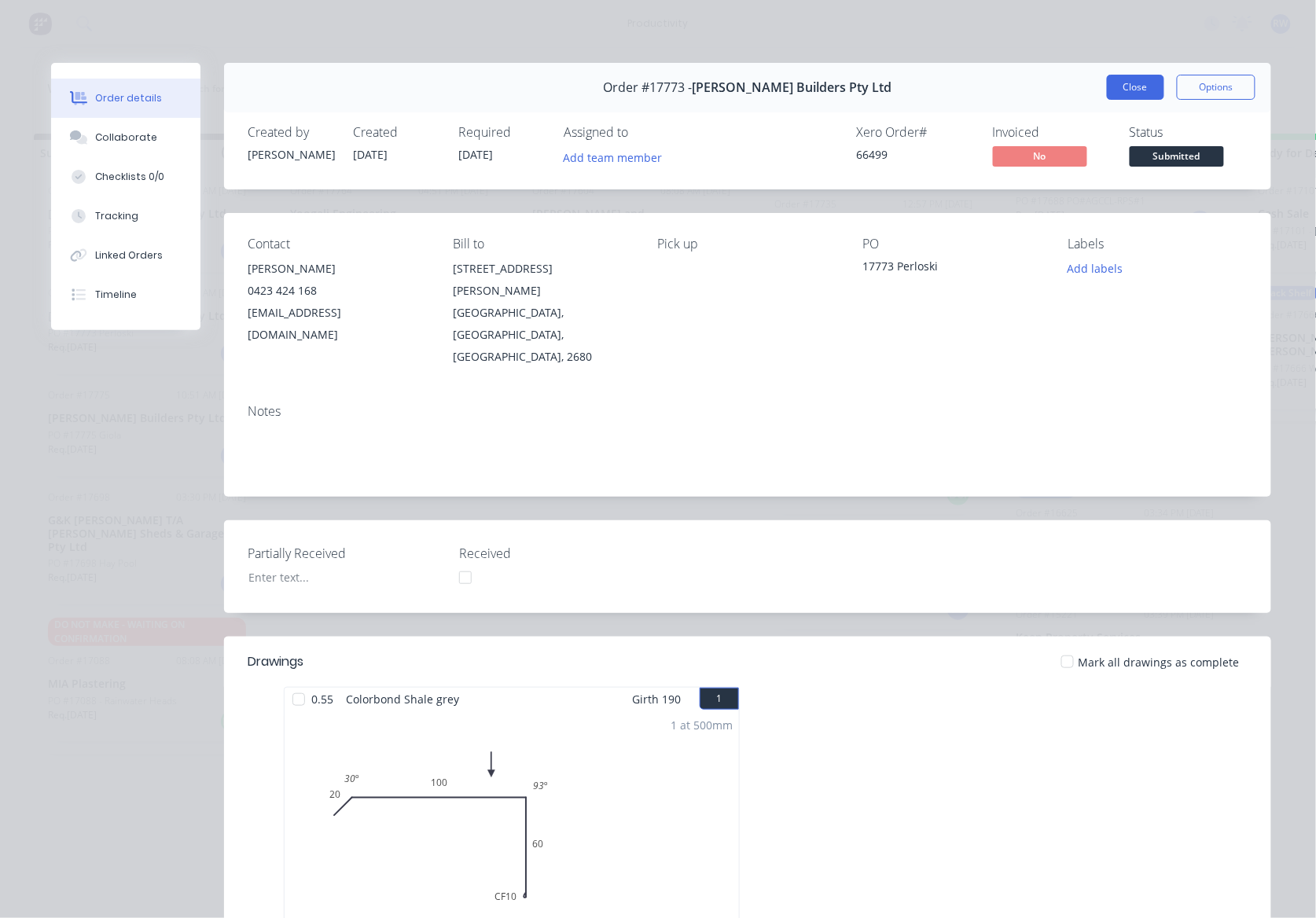
click at [1139, 99] on button "Close" at bounding box center [1135, 88] width 57 height 25
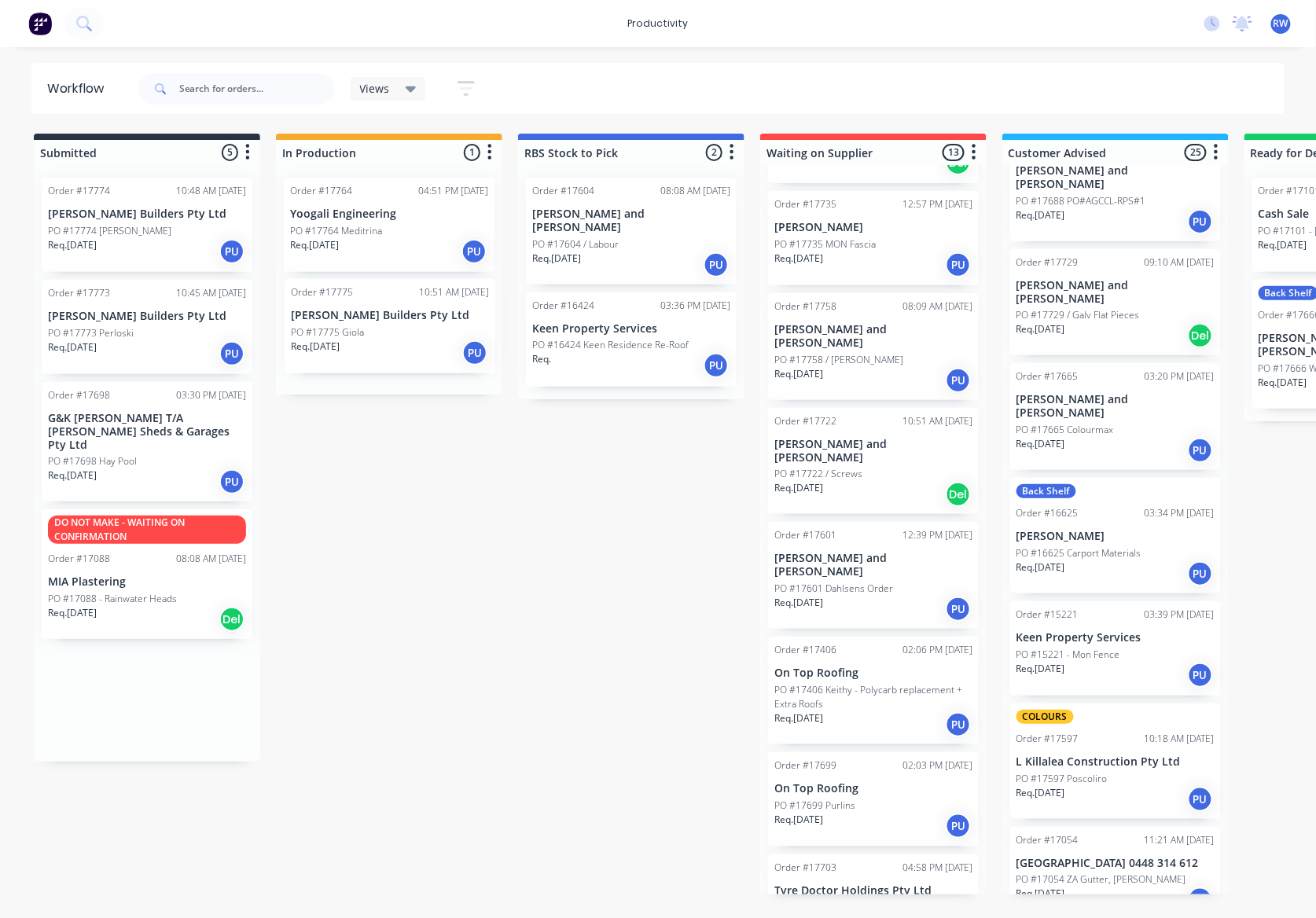
drag, startPoint x: 156, startPoint y: 462, endPoint x: 403, endPoint y: 356, distance: 268.8
click at [403, 356] on div "Submitted 5 Sort By Created date Required date Order number Customer name Most …" at bounding box center [957, 514] width 1937 height 761
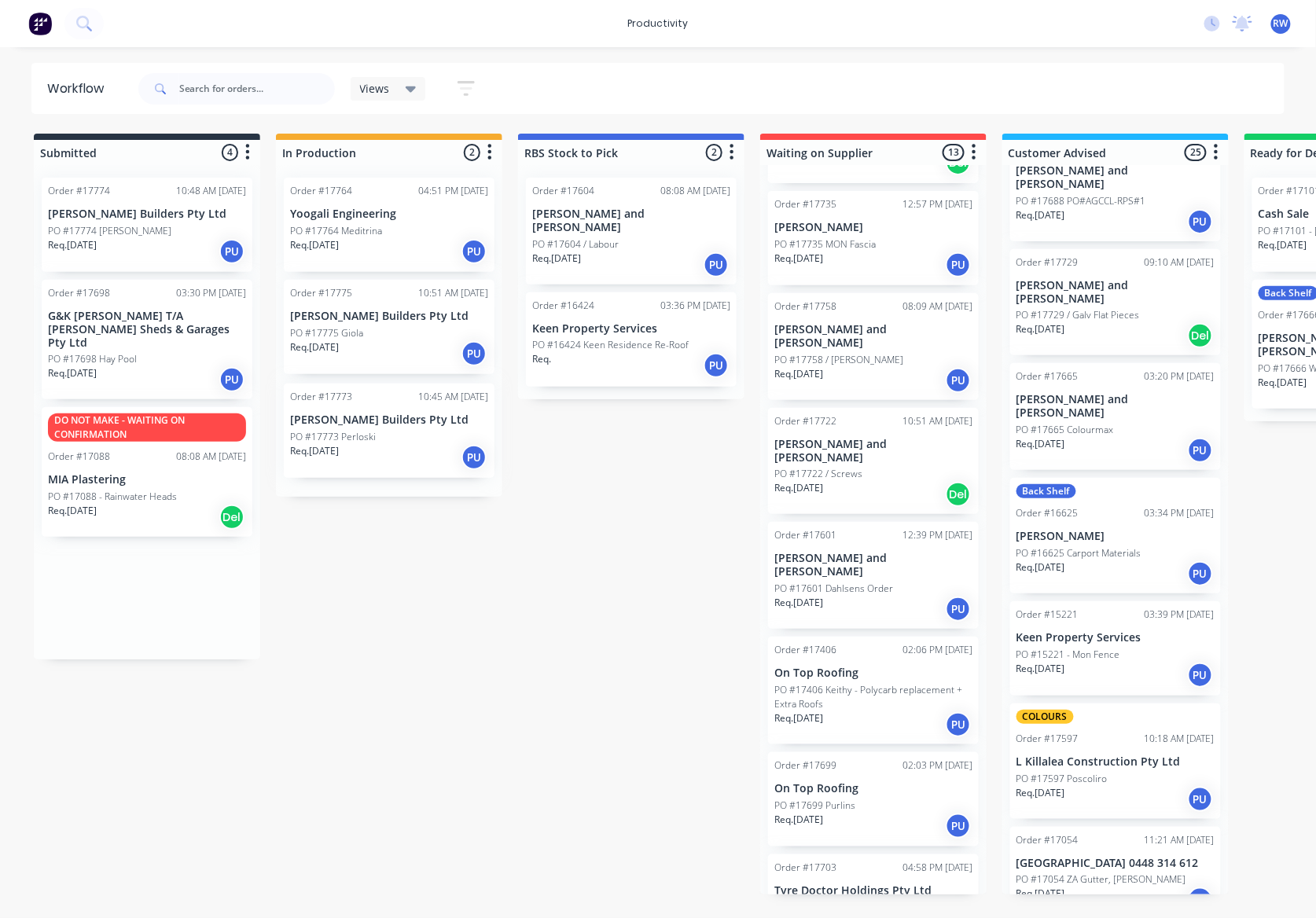
drag, startPoint x: 152, startPoint y: 356, endPoint x: 400, endPoint y: 461, distance: 269.3
click at [400, 461] on div "Submitted 4 Sort By Created date Required date Order number Customer name Most …" at bounding box center [957, 514] width 1937 height 761
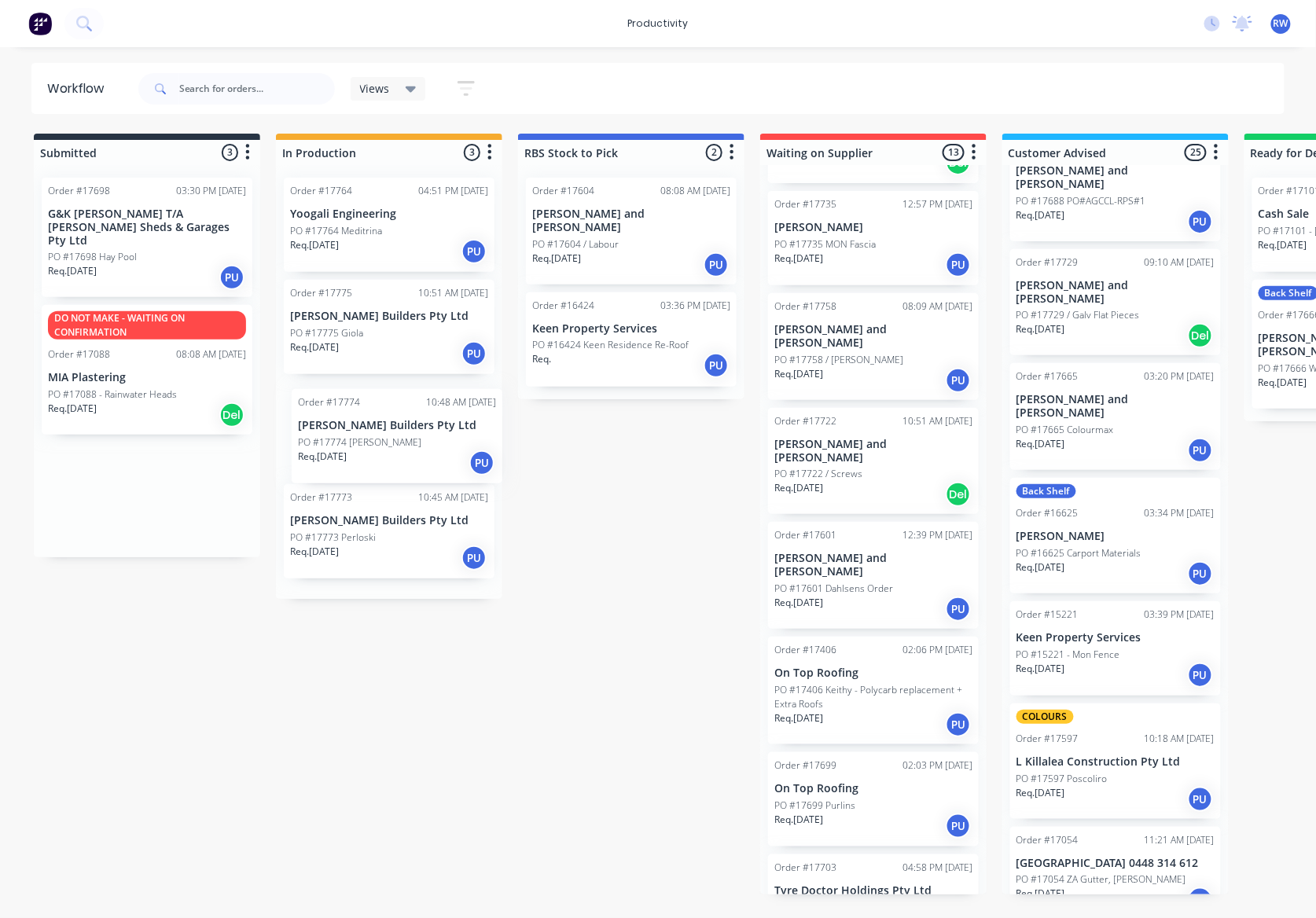
drag, startPoint x: 187, startPoint y: 218, endPoint x: 447, endPoint y: 425, distance: 332.3
click at [447, 425] on div "Submitted 3 Sort By Created date Required date Order number Customer name Most …" at bounding box center [957, 514] width 1937 height 761
click at [425, 431] on div "PO #17774 Kennard" at bounding box center [389, 436] width 198 height 15
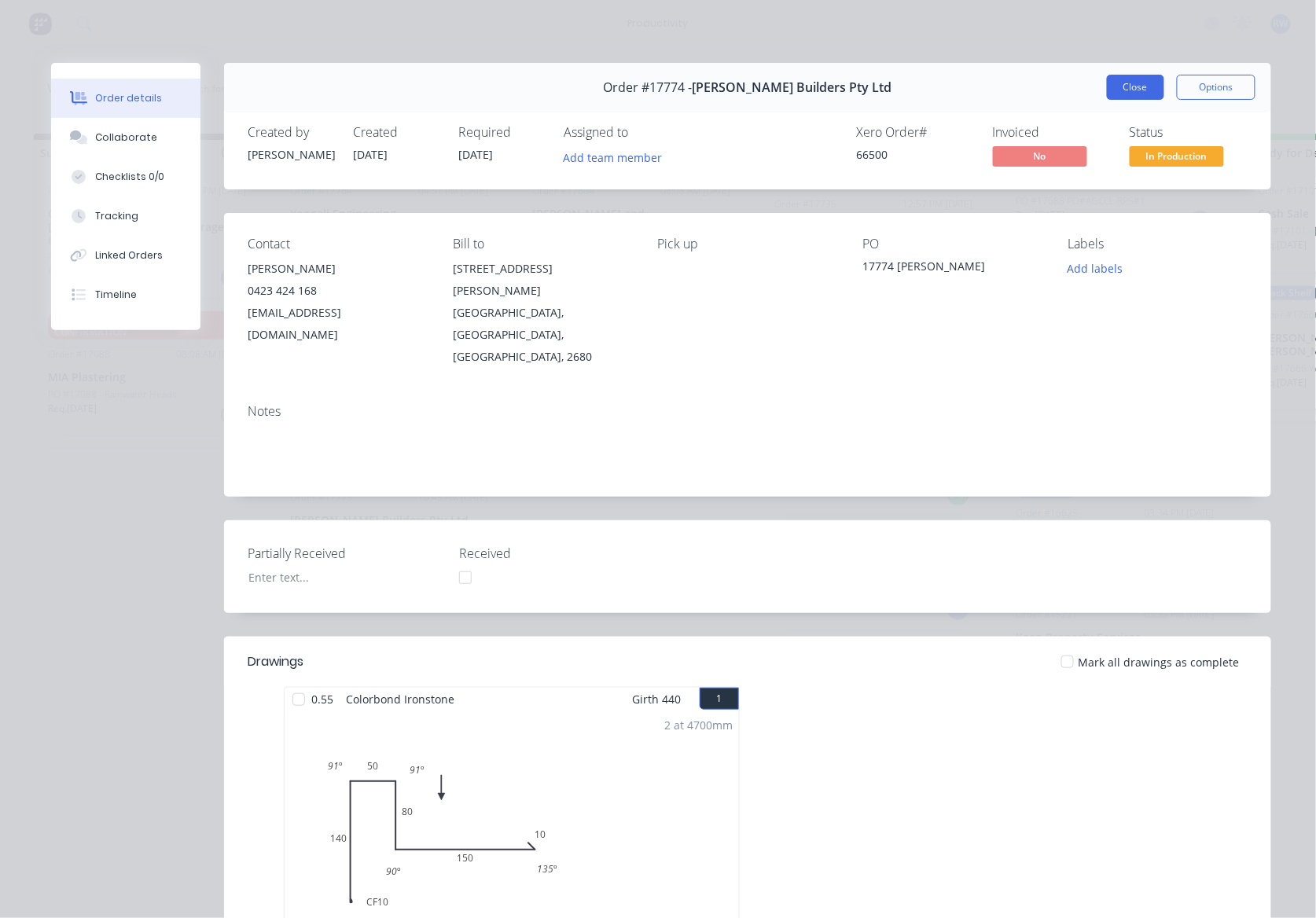
click at [1138, 97] on button "Close" at bounding box center [1135, 88] width 57 height 25
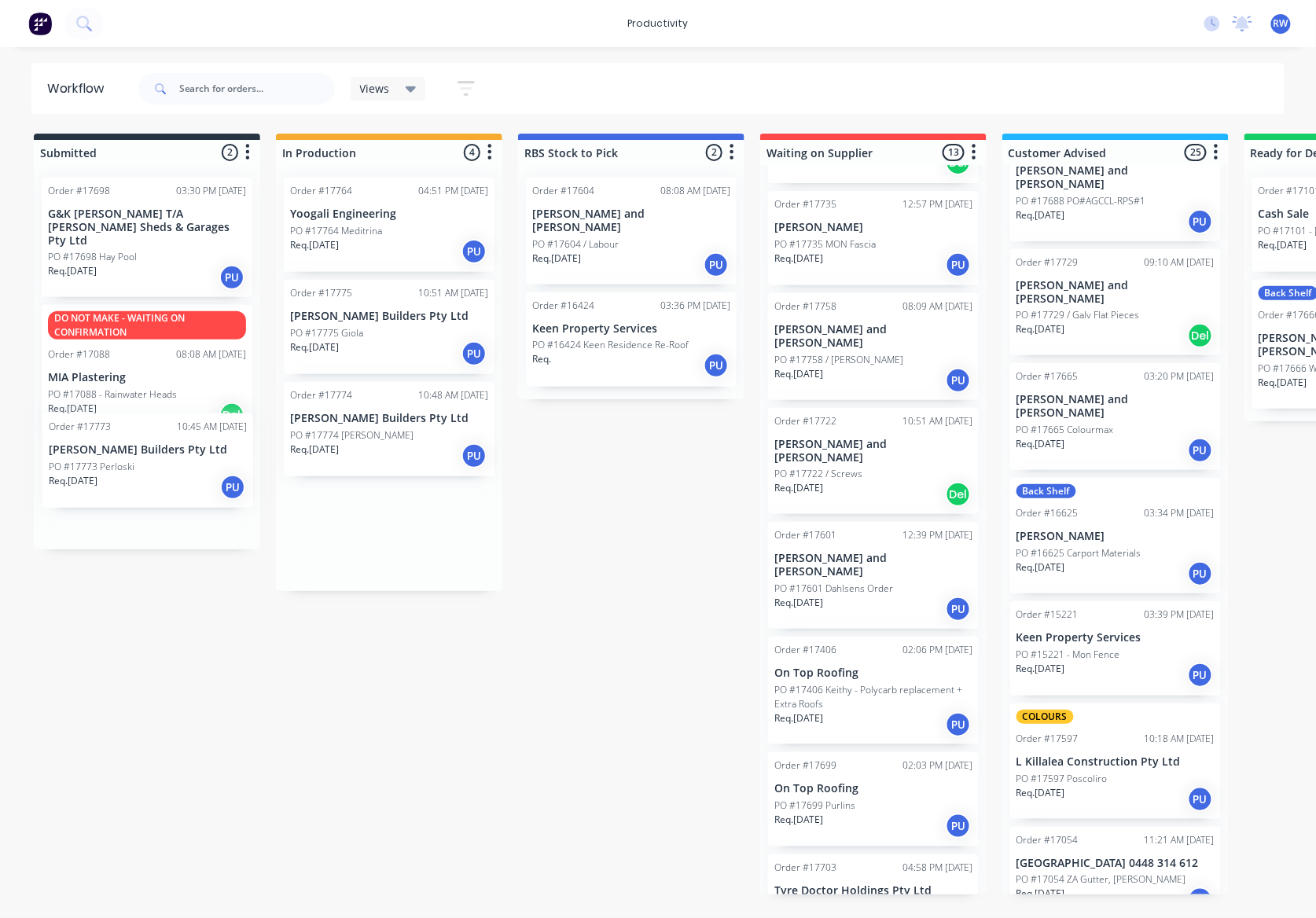
drag, startPoint x: 393, startPoint y: 542, endPoint x: 140, endPoint y: 469, distance: 263.3
click at [141, 469] on div "Submitted 2 Sort By Created date Required date Order number Customer name Most …" at bounding box center [957, 514] width 1937 height 761
